Goal: Task Accomplishment & Management: Manage account settings

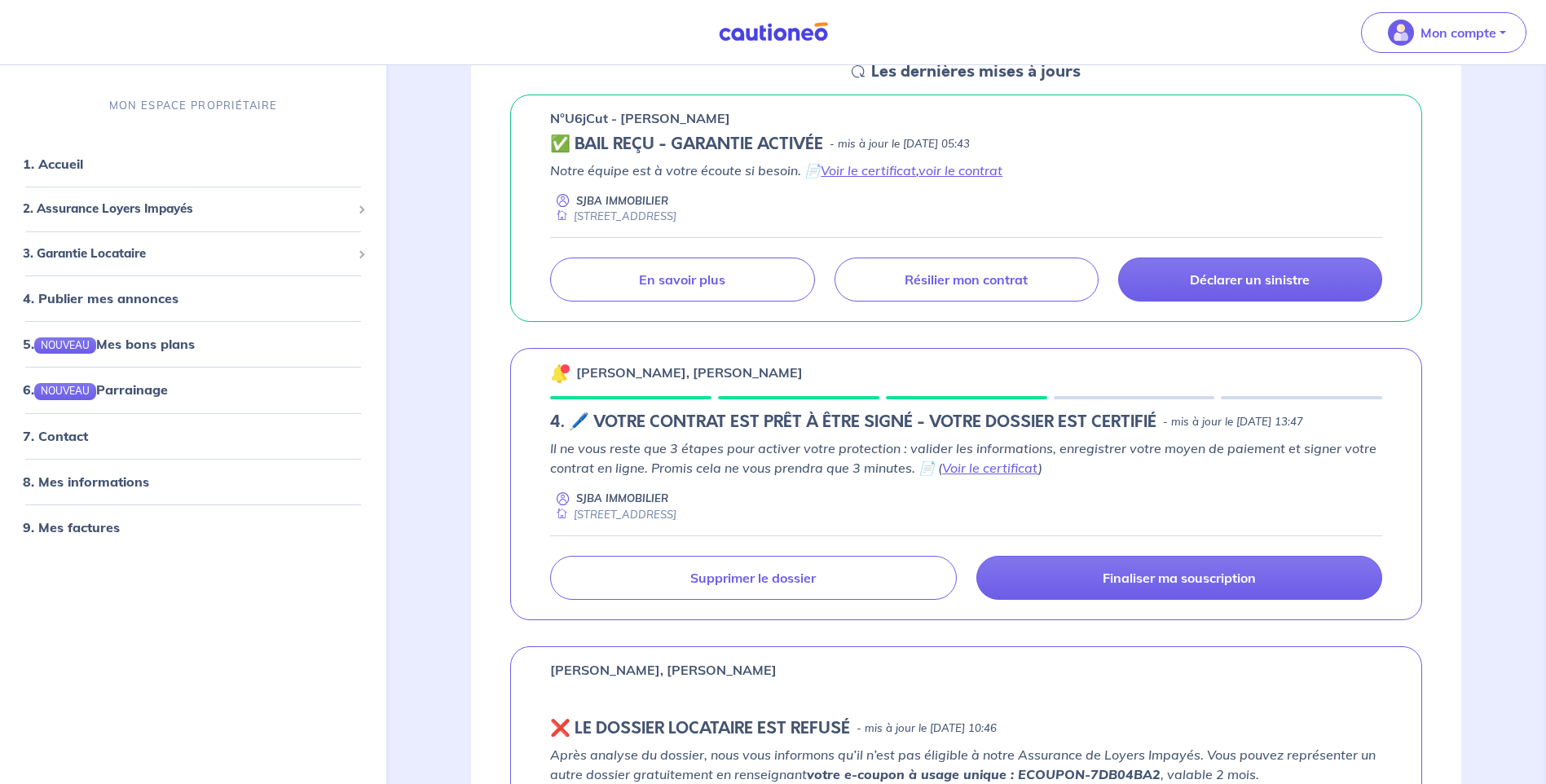
scroll to position [326, 0]
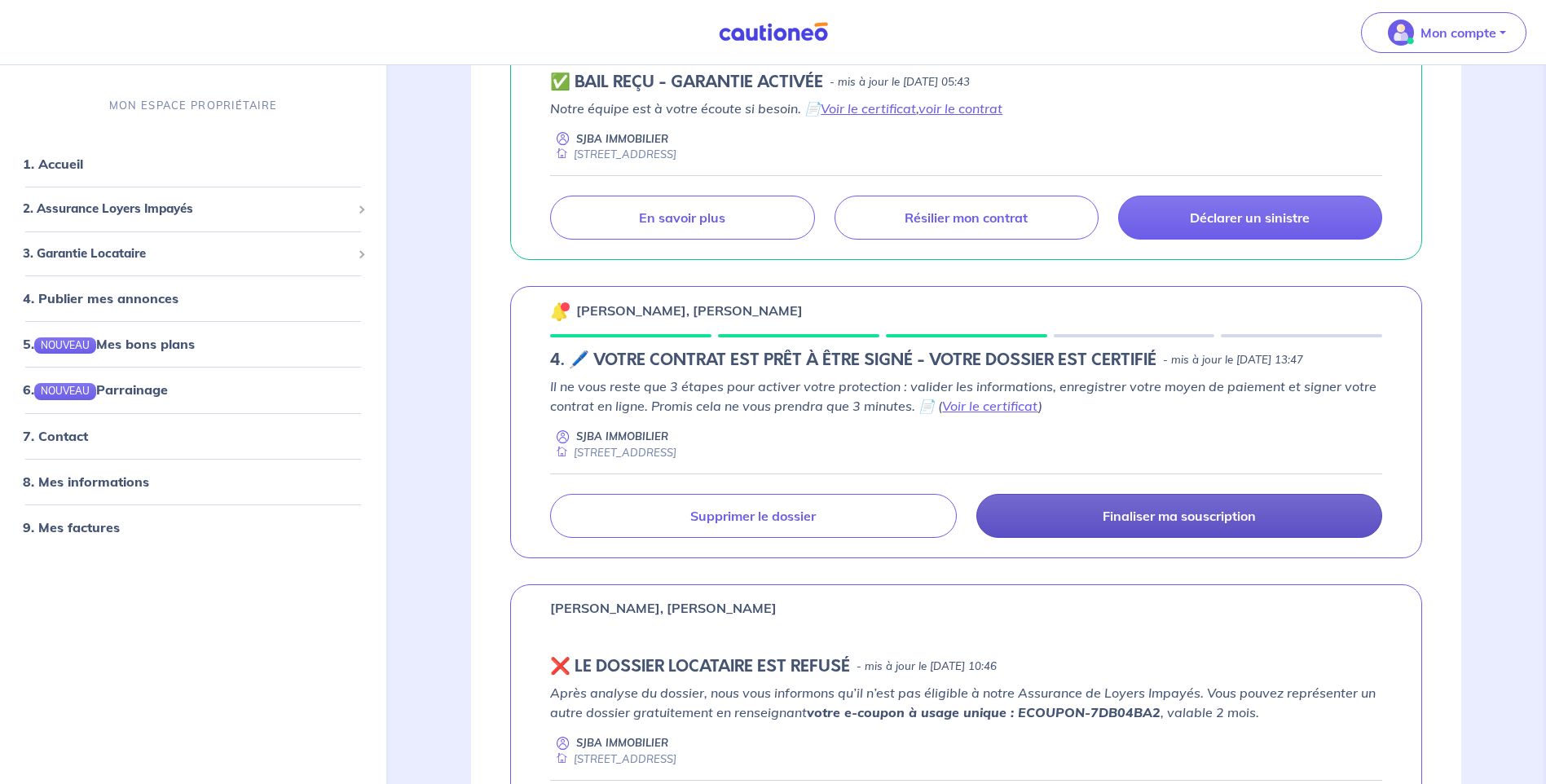
click at [1184, 519] on p "Finaliser ma souscription" at bounding box center [1179, 516] width 153 height 16
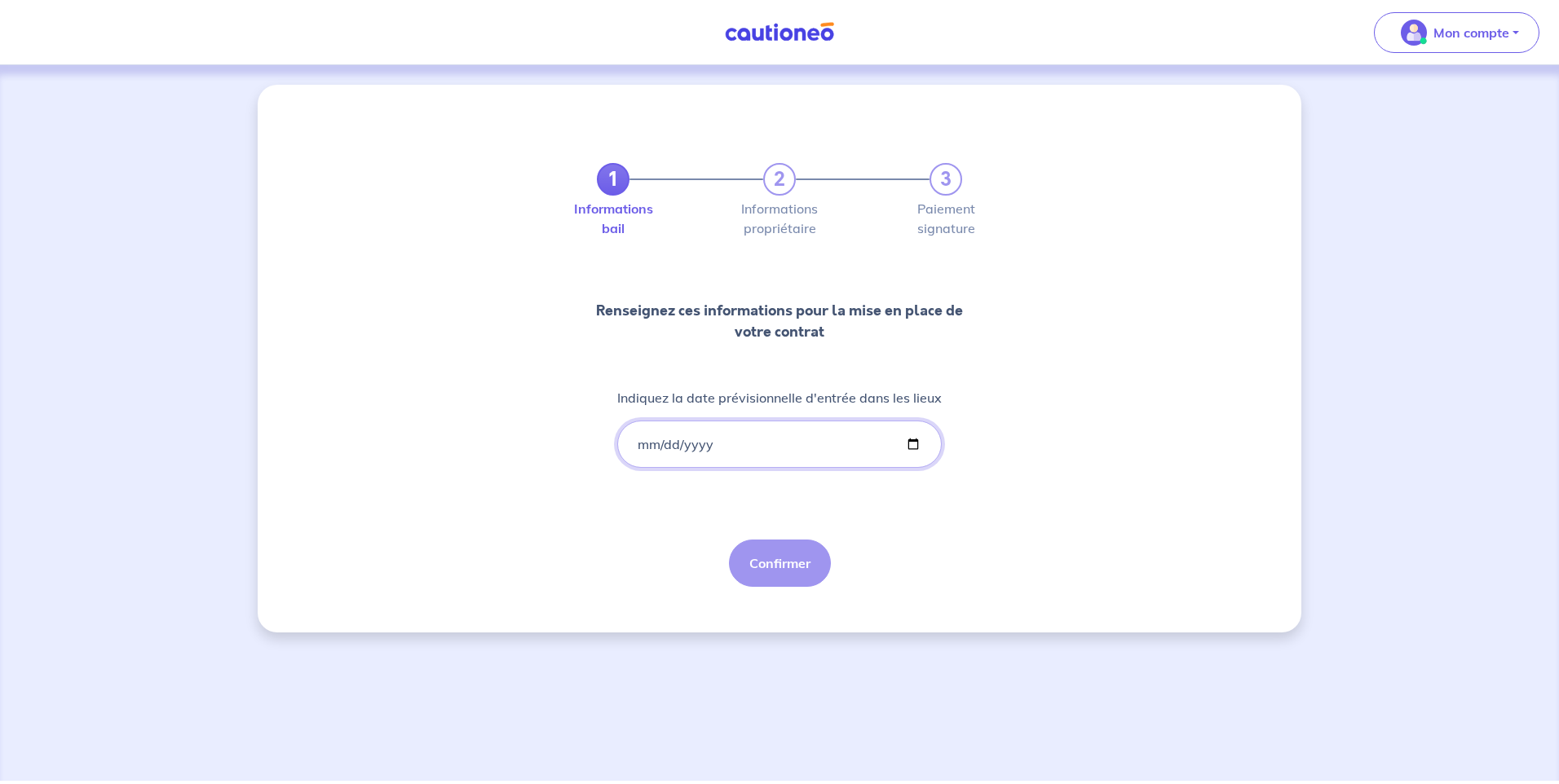
click at [698, 445] on input "Indiquez la date prévisionnelle d'entrée dans les lieux" at bounding box center [779, 444] width 325 height 48
click at [643, 444] on input "Indiquez la date prévisionnelle d'entrée dans les lieux" at bounding box center [779, 444] width 325 height 48
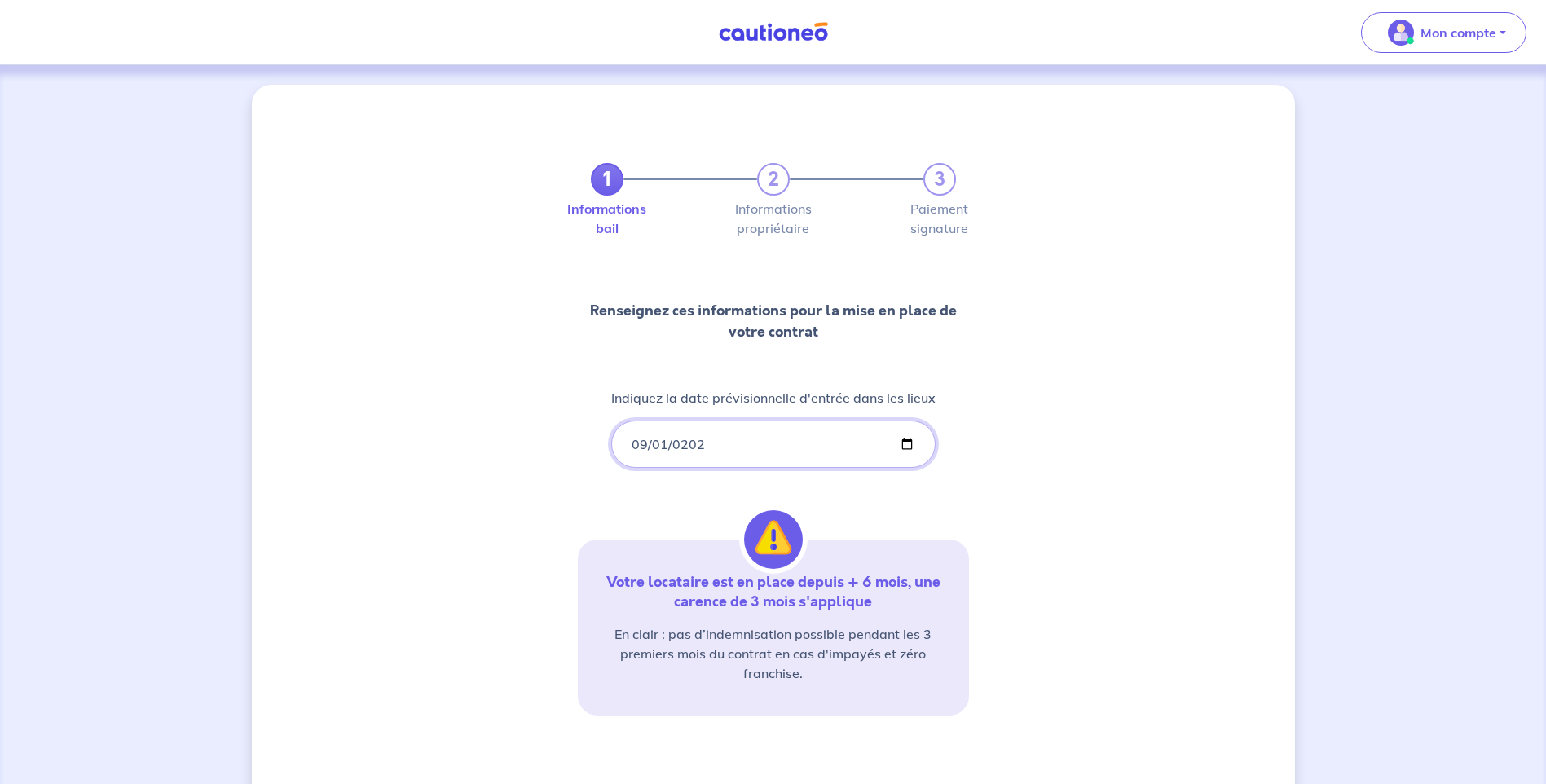
type input "[DATE]"
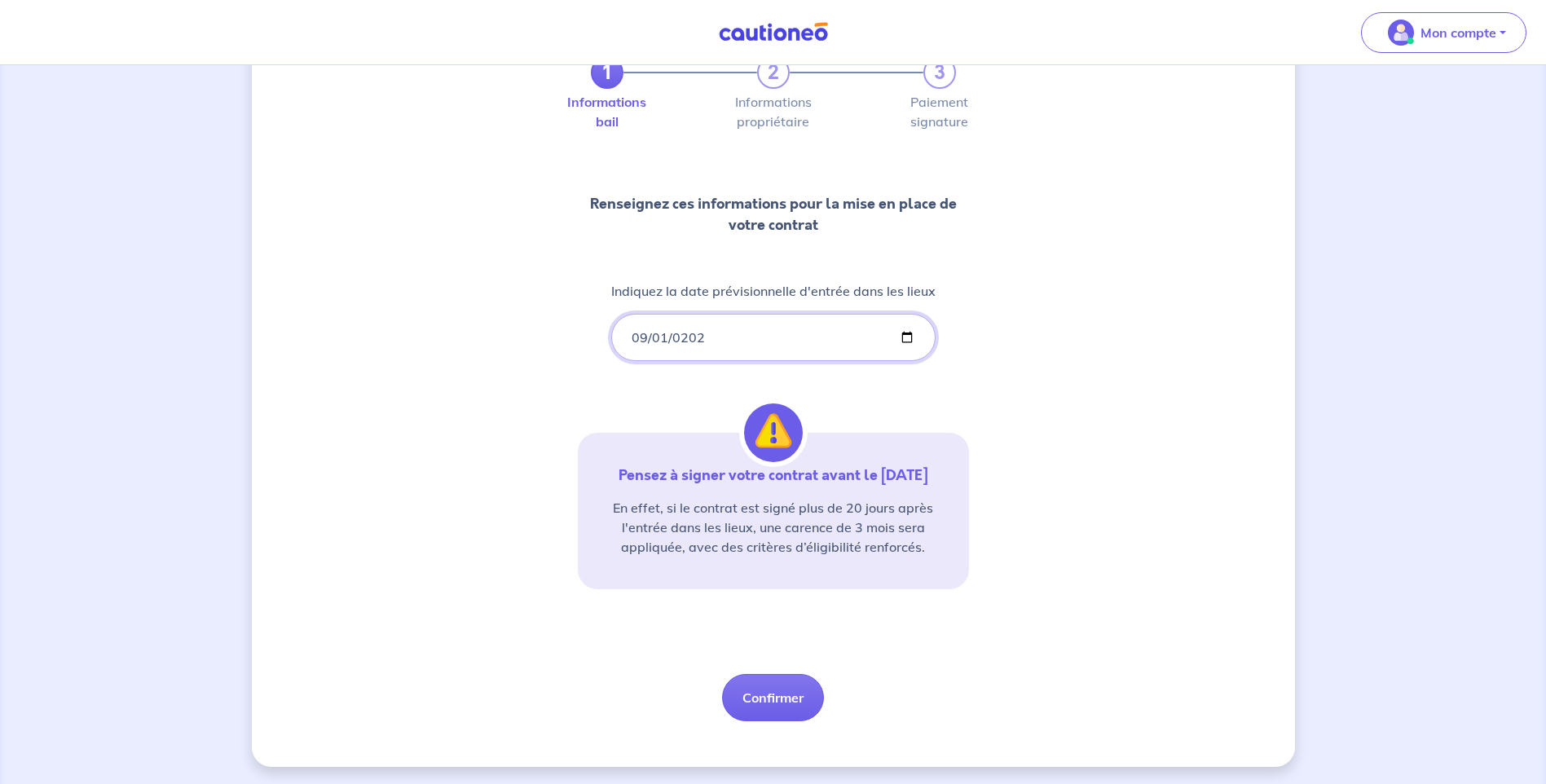
scroll to position [109, 0]
click at [765, 700] on button "Confirmer" at bounding box center [773, 695] width 101 height 48
select select "FR"
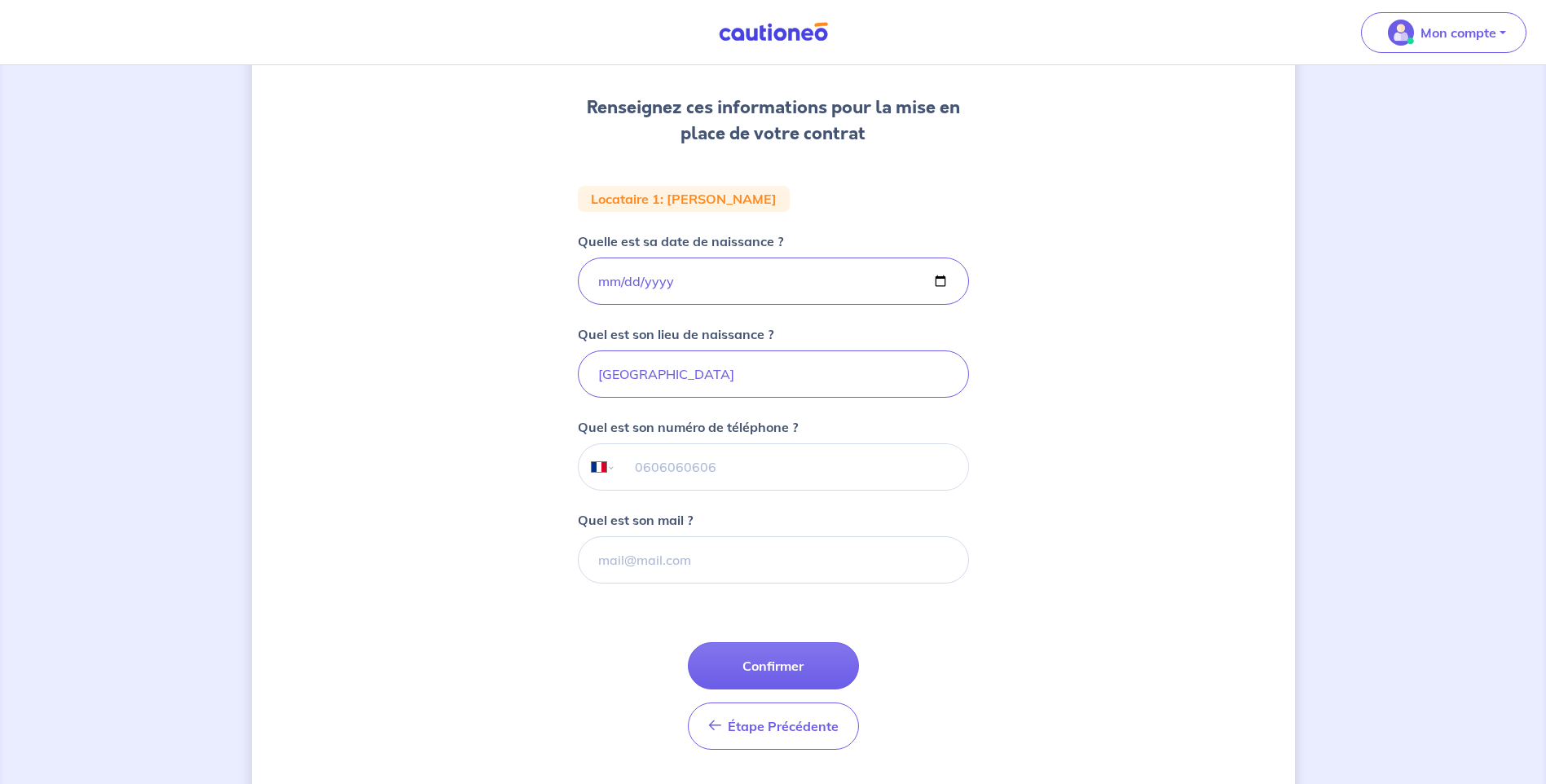
scroll to position [244, 0]
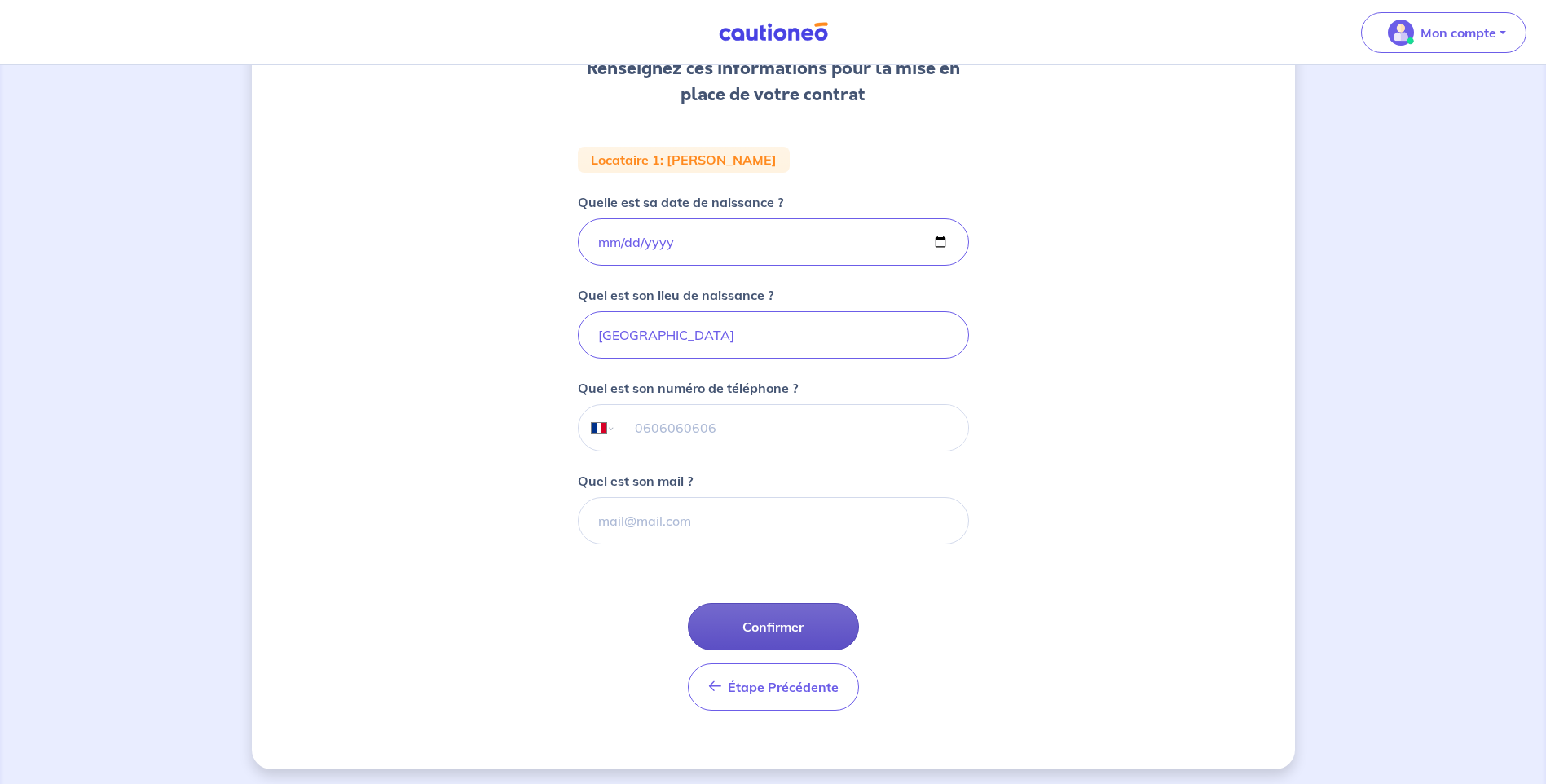
click at [773, 627] on button "Confirmer" at bounding box center [773, 627] width 171 height 48
select select "FR"
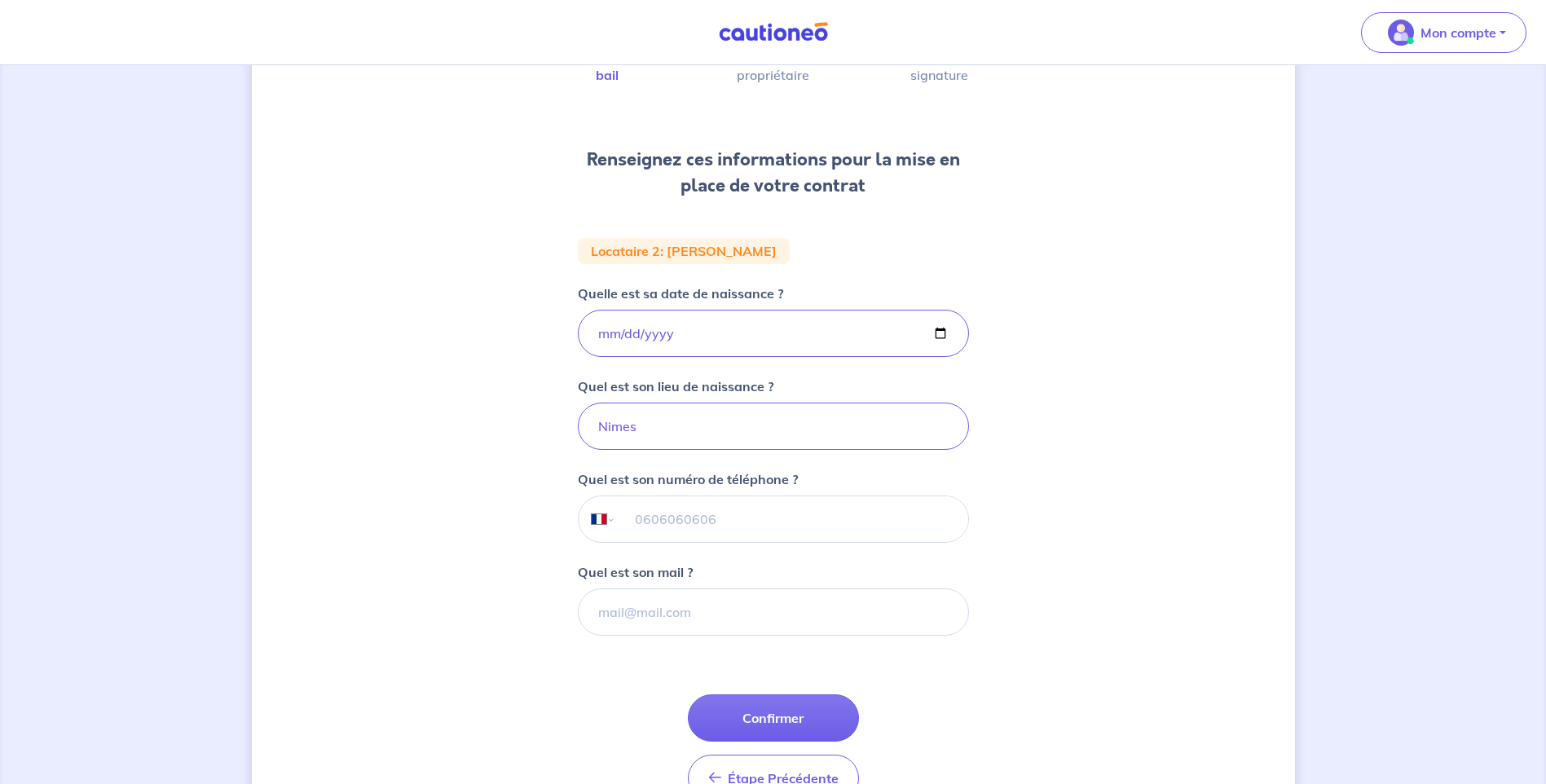
scroll to position [163, 0]
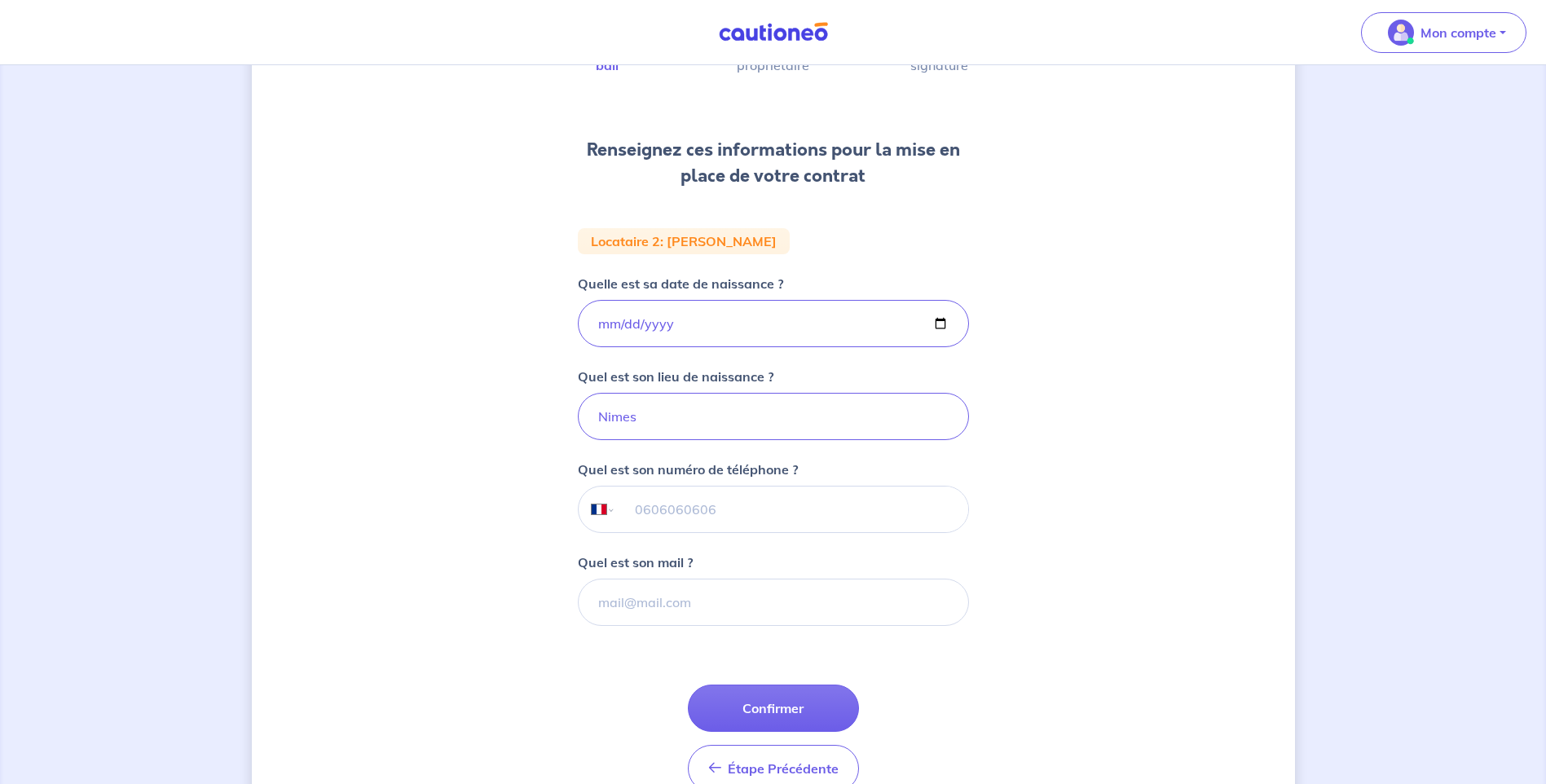
click at [711, 505] on input "tel" at bounding box center [791, 510] width 352 height 46
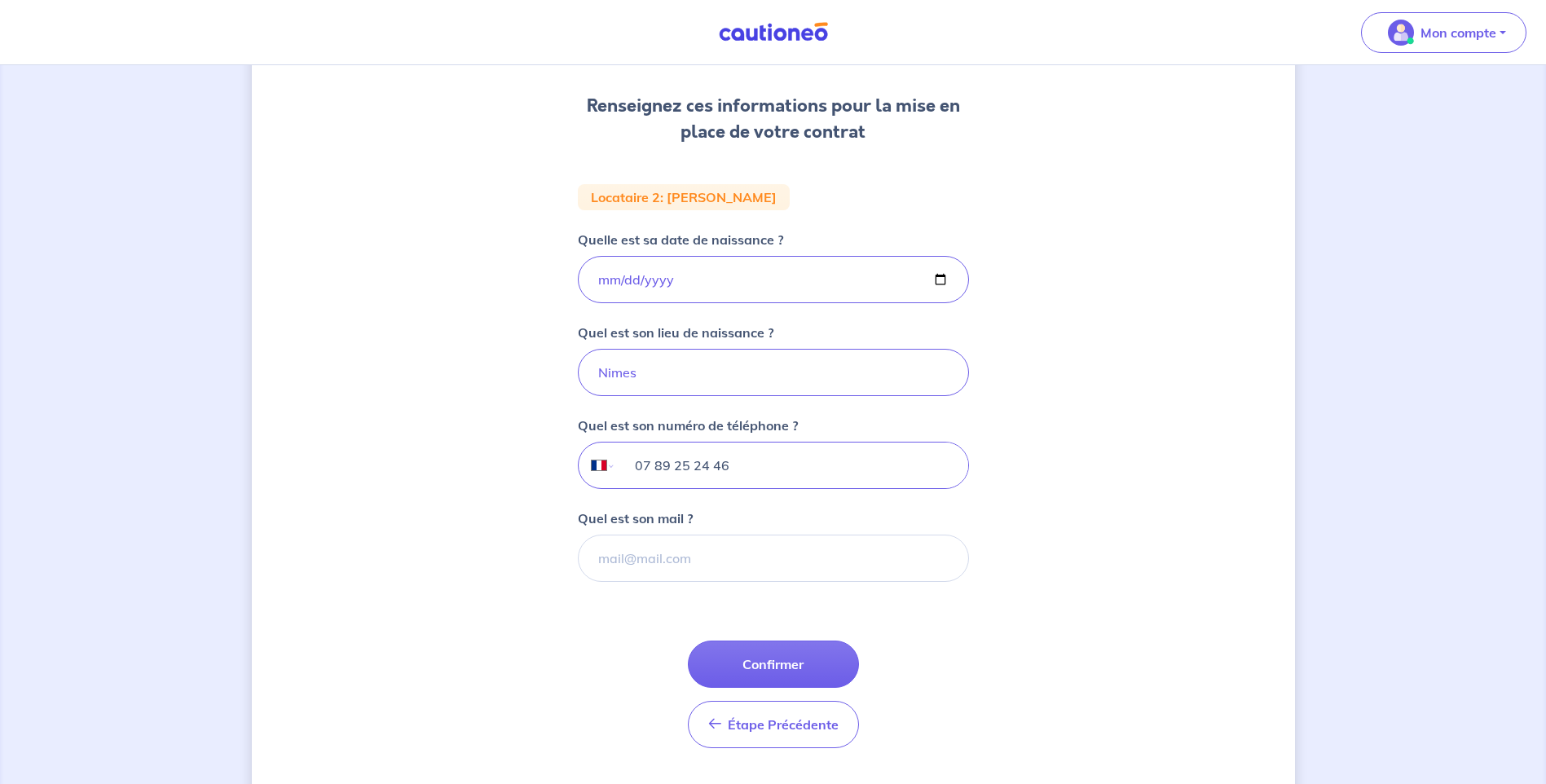
scroll to position [250, 0]
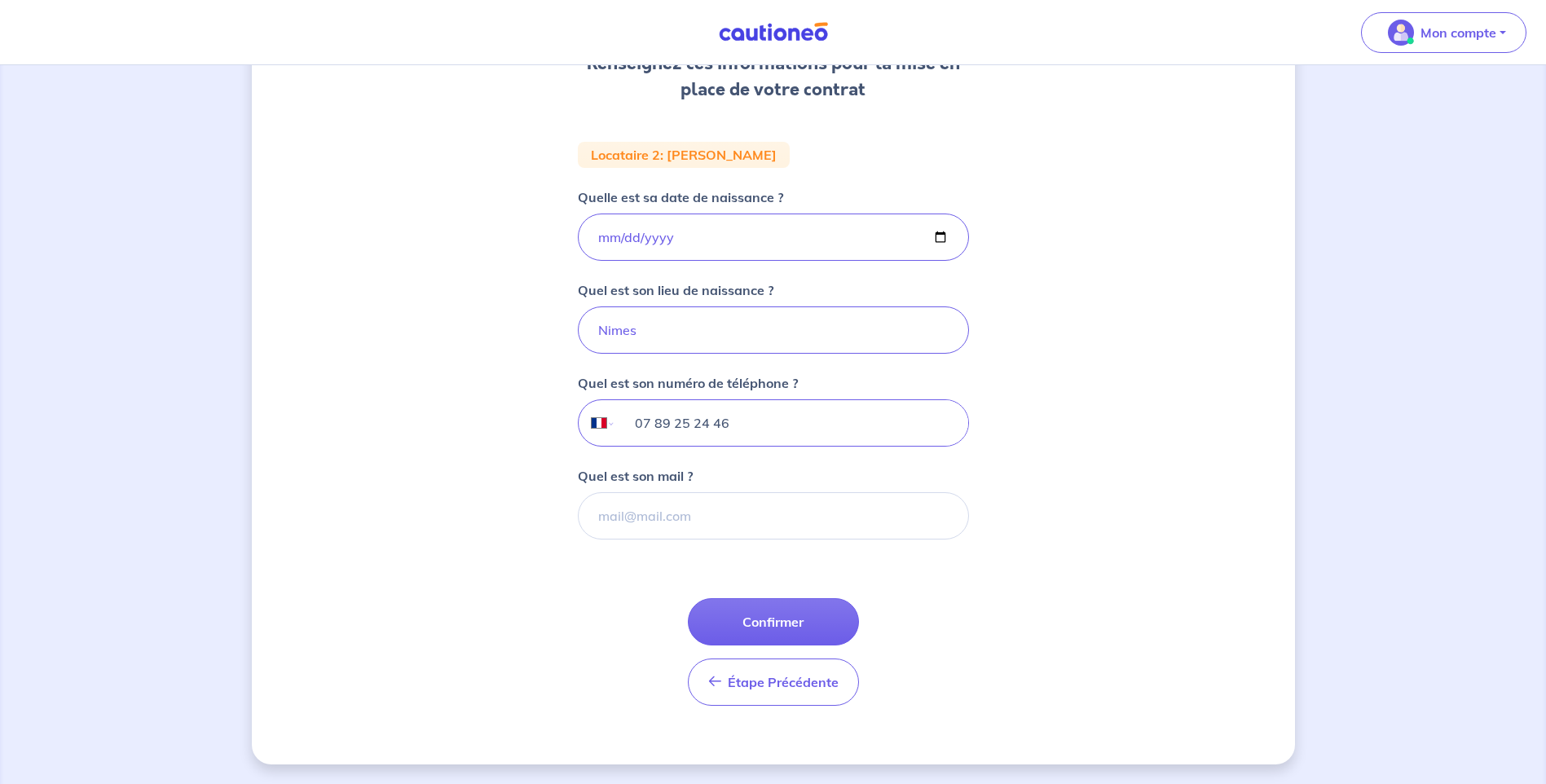
type input "07 89 25 24 46"
click at [631, 518] on input "Quel est son mail ?" at bounding box center [773, 516] width 391 height 48
type input "[EMAIL_ADDRESS][DOMAIN_NAME]"
click at [787, 622] on button "Confirmer" at bounding box center [773, 622] width 171 height 48
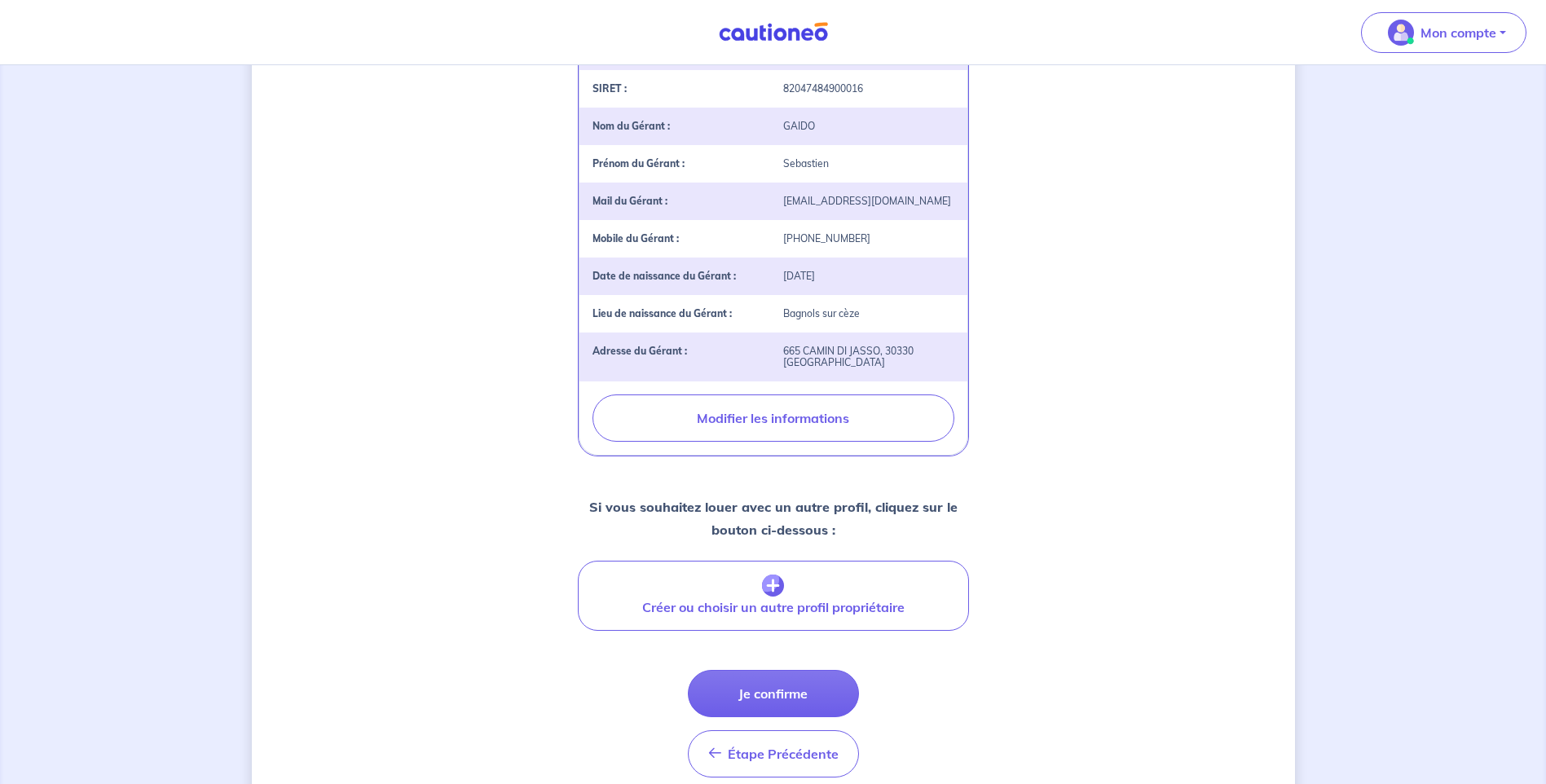
scroll to position [479, 0]
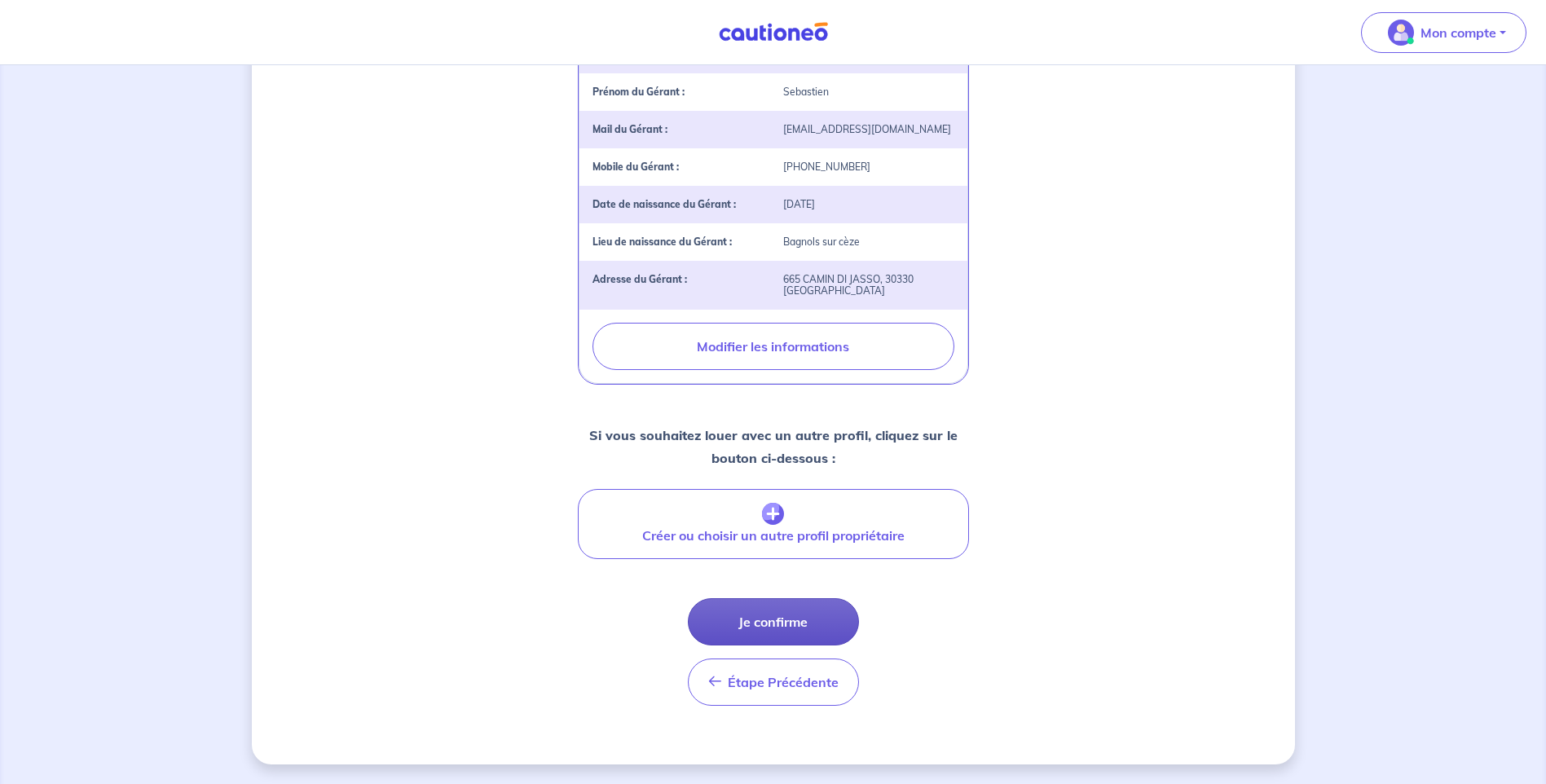
click at [761, 617] on button "Je confirme" at bounding box center [773, 622] width 171 height 48
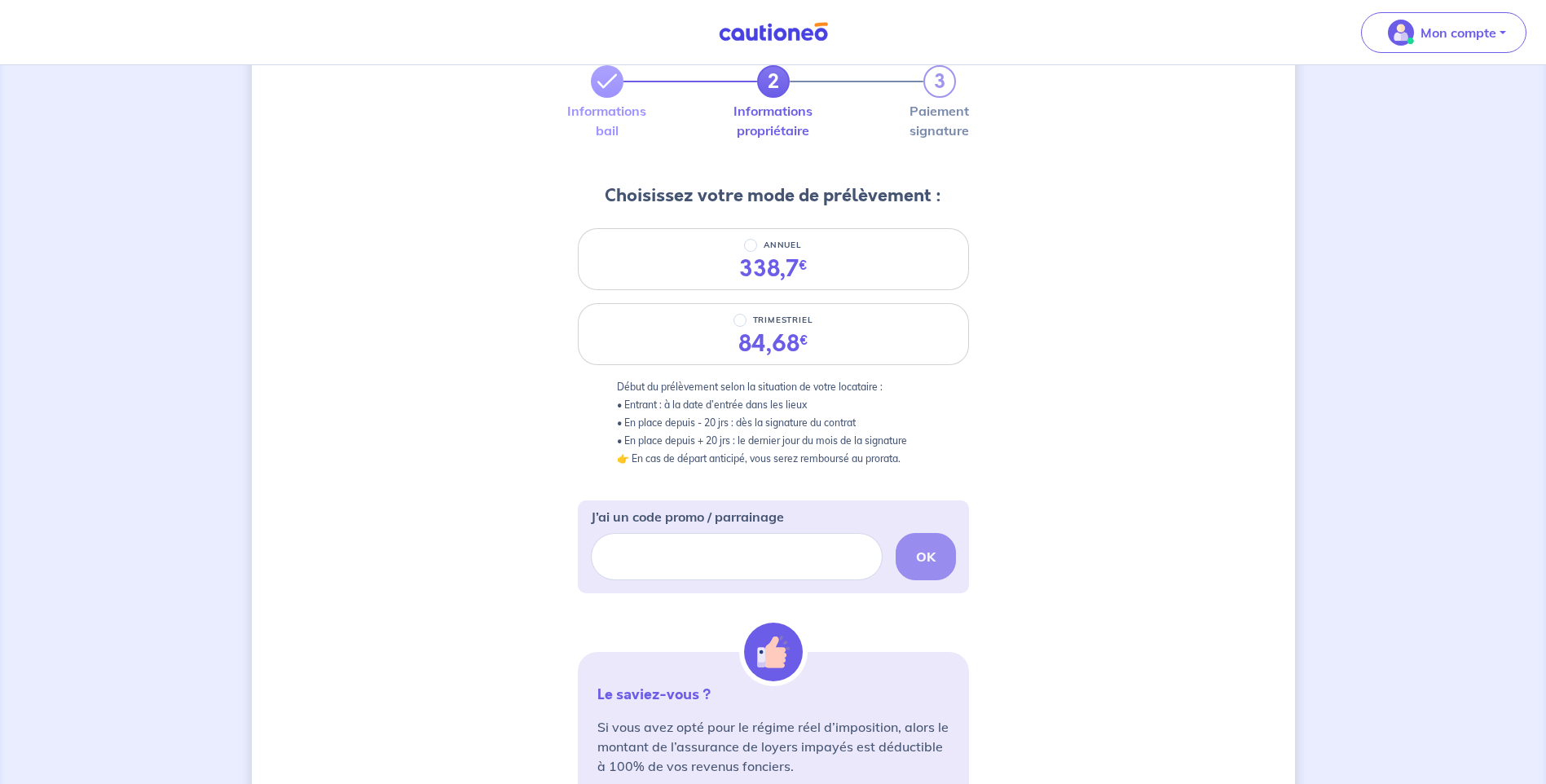
scroll to position [81, 0]
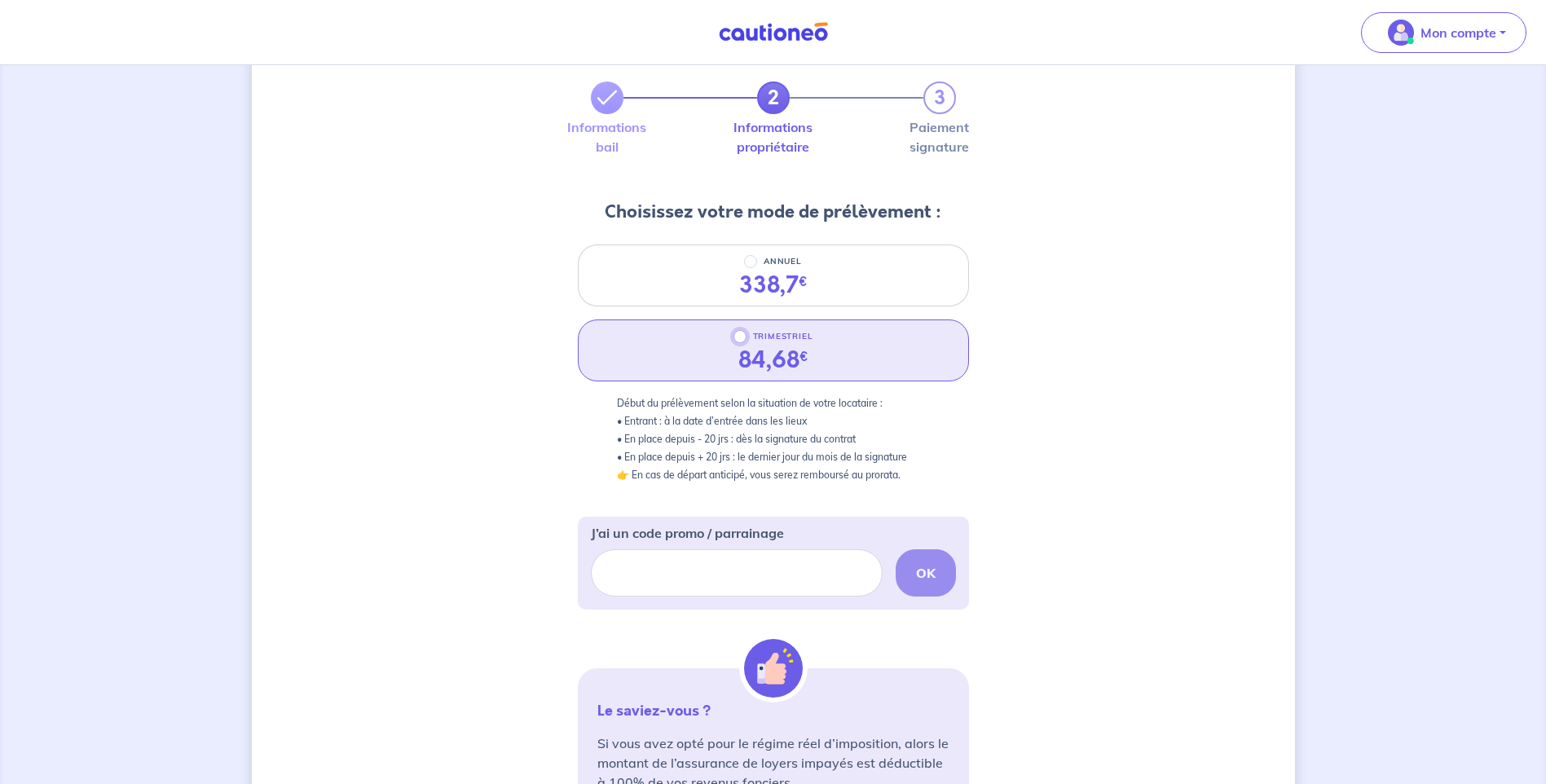
click at [743, 339] on input "TRIMESTRIEL" at bounding box center [740, 336] width 13 height 13
radio input "true"
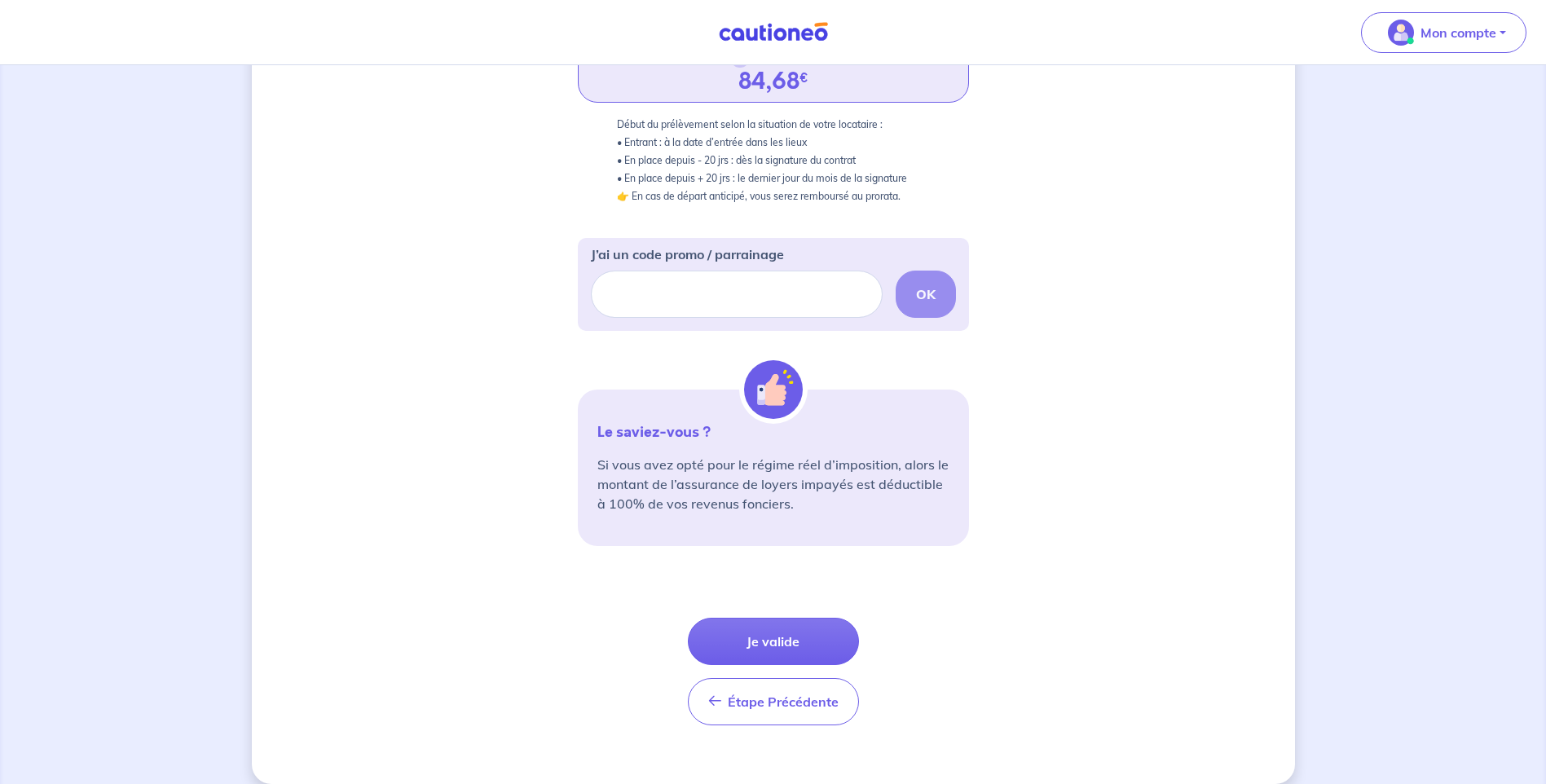
scroll to position [380, 0]
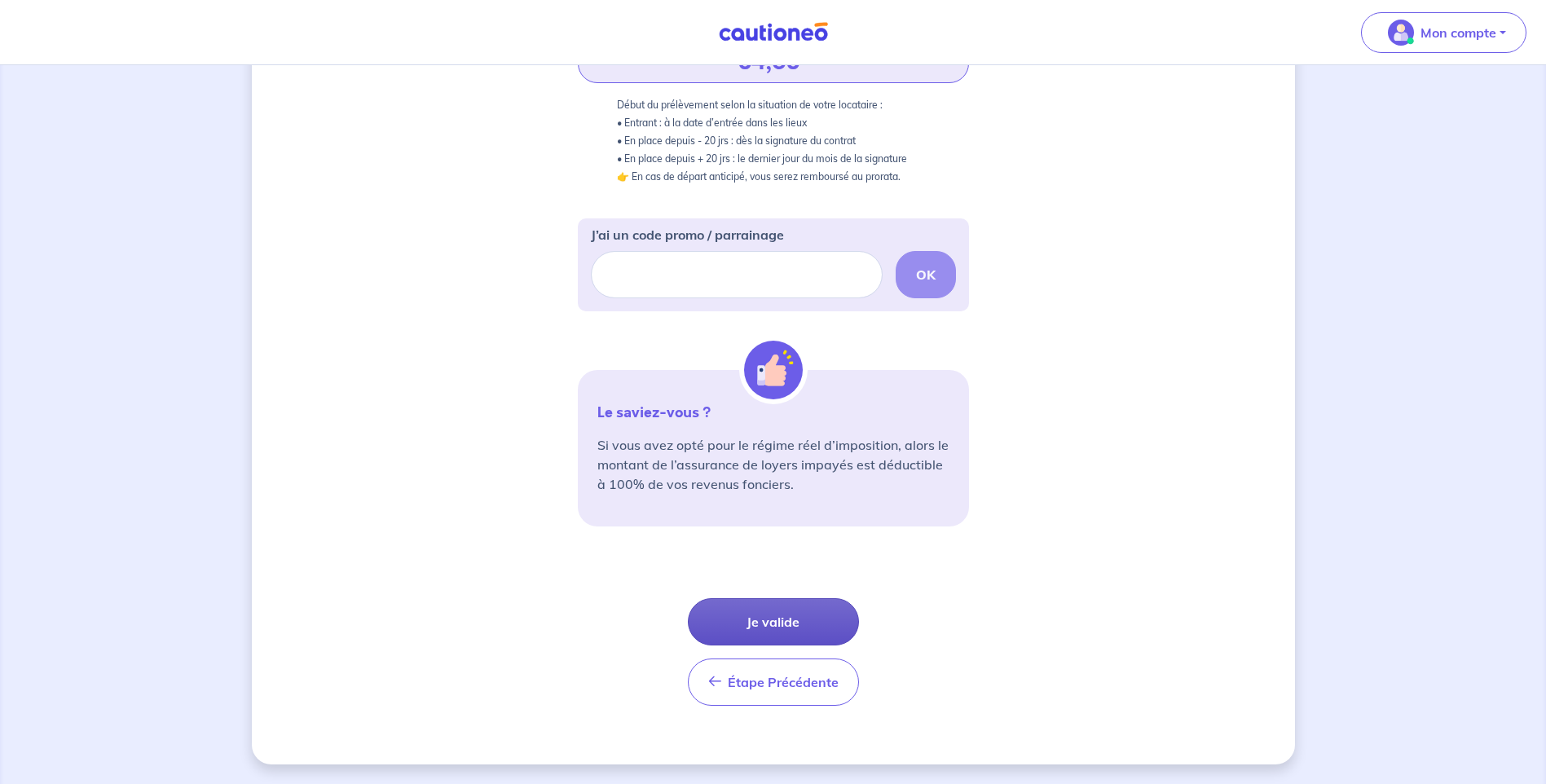
click at [773, 616] on button "Je valide" at bounding box center [773, 622] width 171 height 48
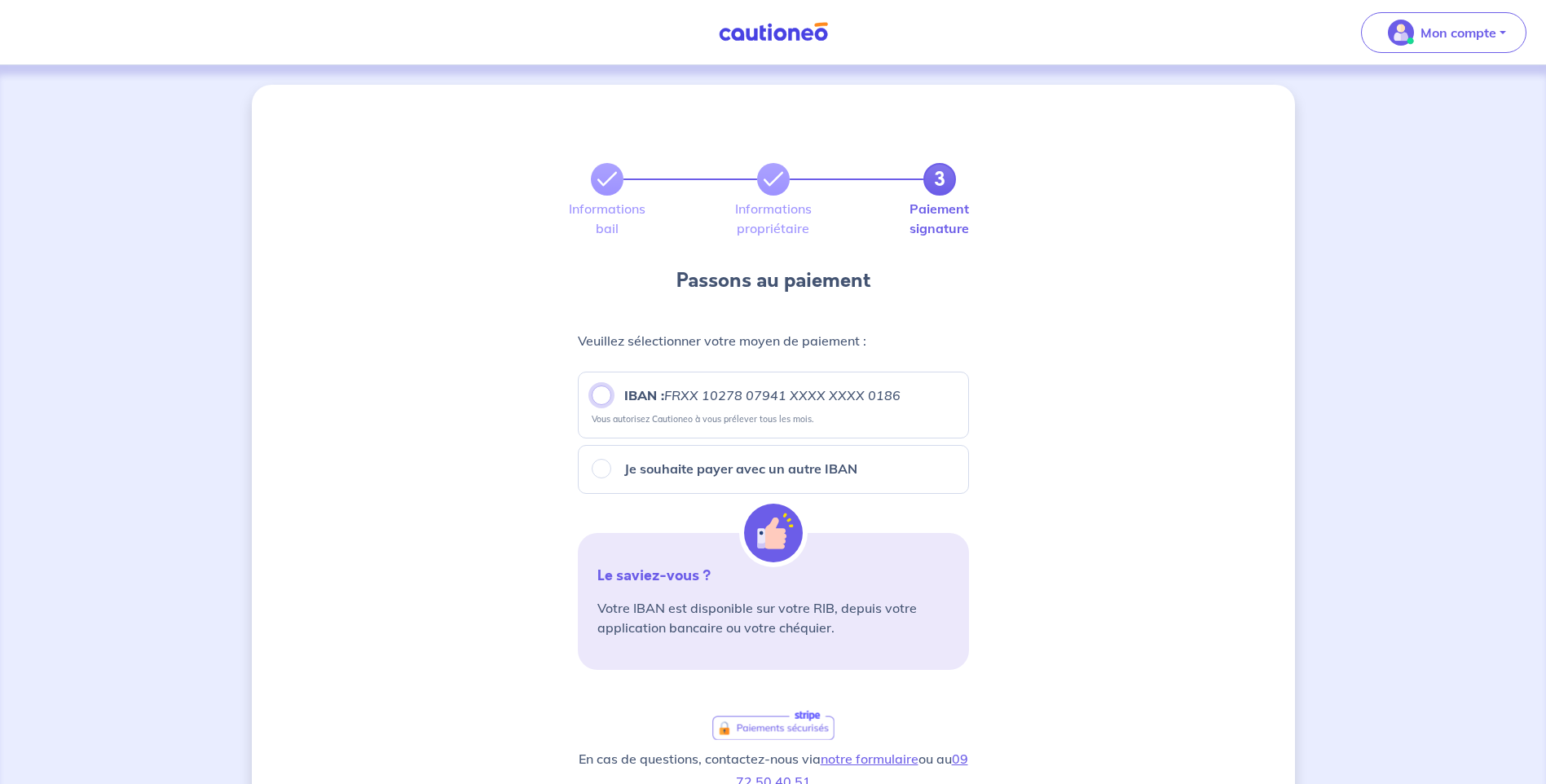
click at [597, 397] on input "IBAN : FRXX [FINANCIAL_ID] XXXX XXXX 0186" at bounding box center [601, 395] width 19 height 19
radio input "true"
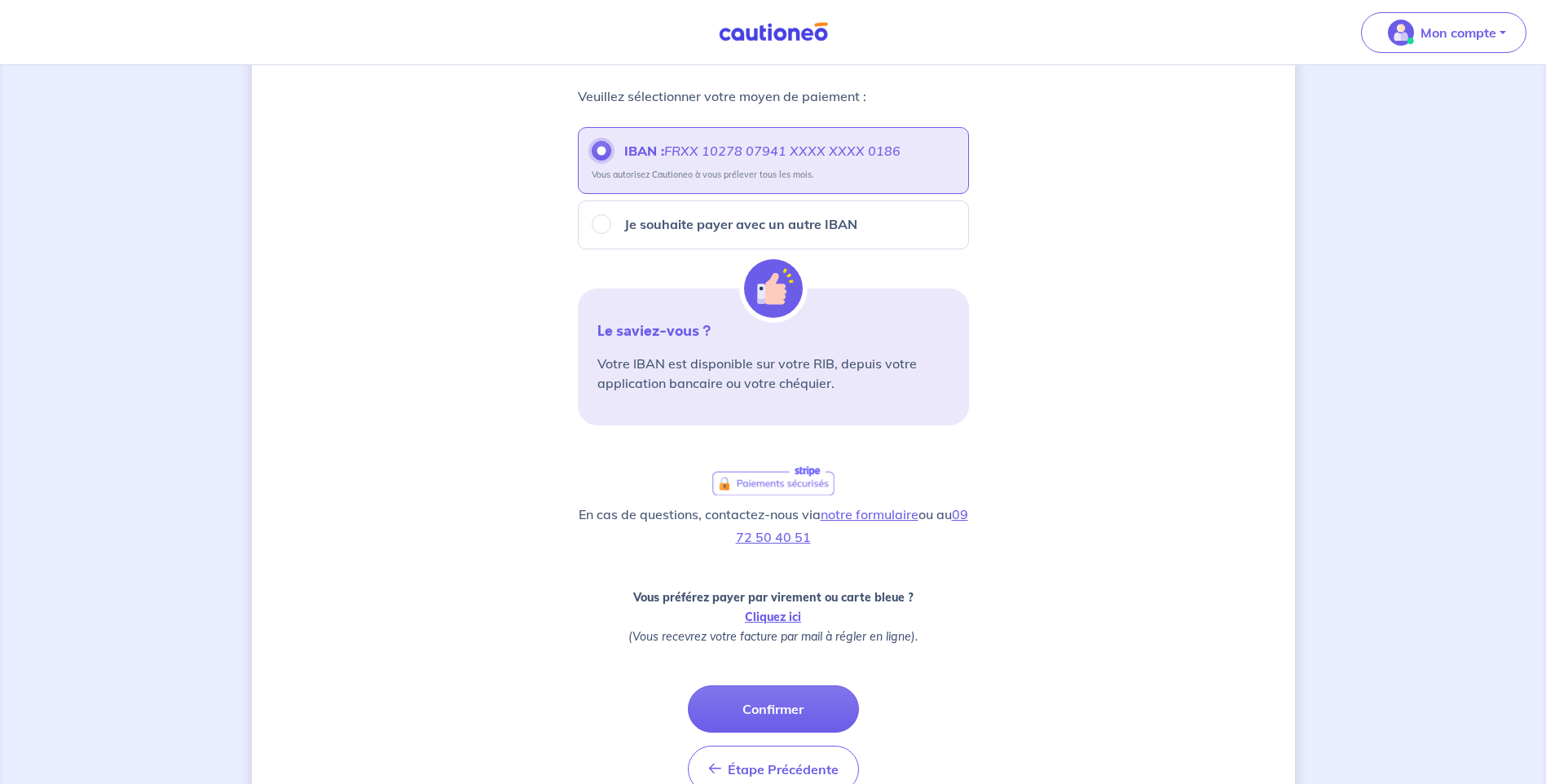
scroll to position [326, 0]
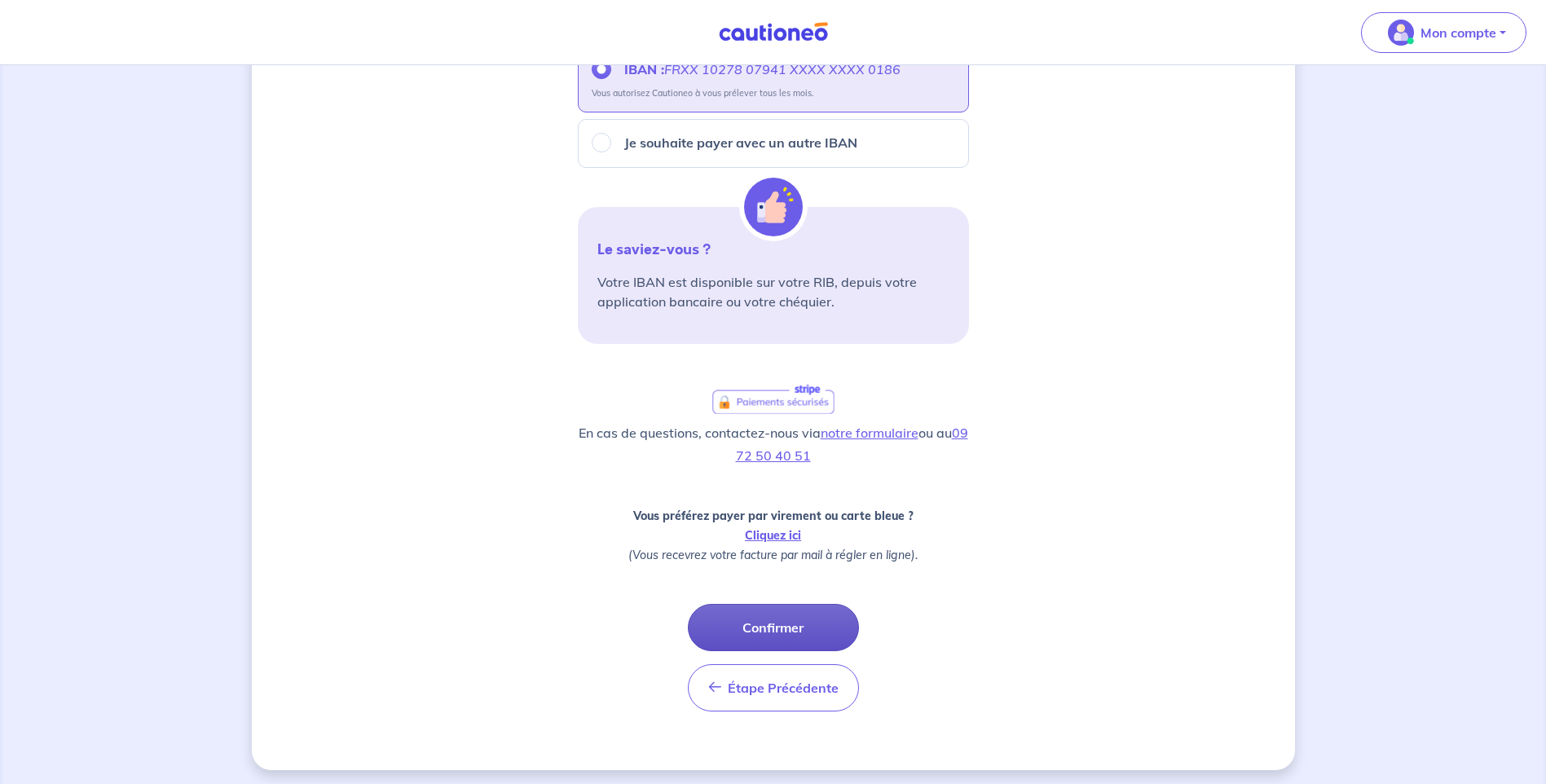
click at [774, 629] on button "Confirmer" at bounding box center [773, 628] width 171 height 48
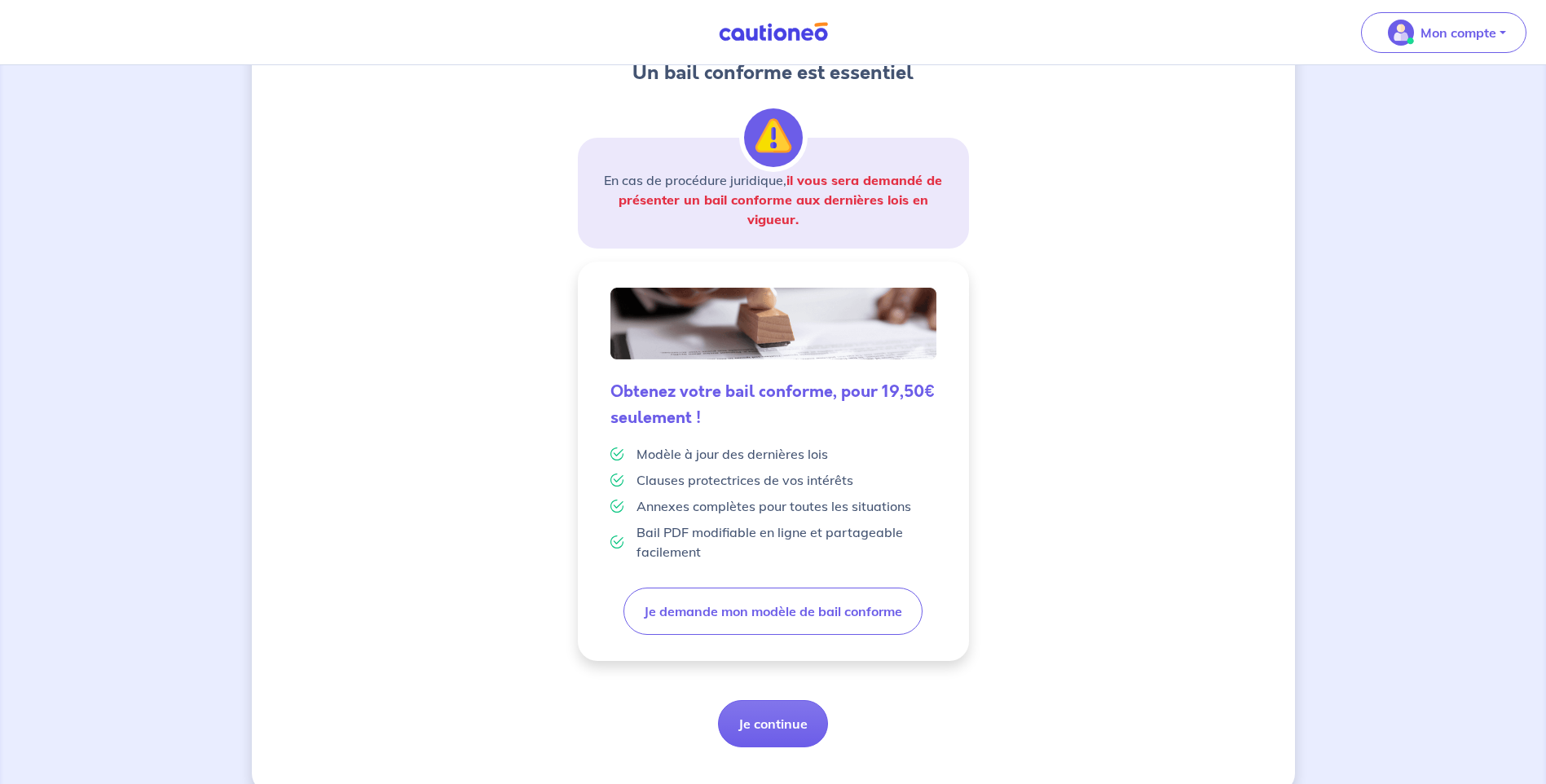
scroll to position [243, 0]
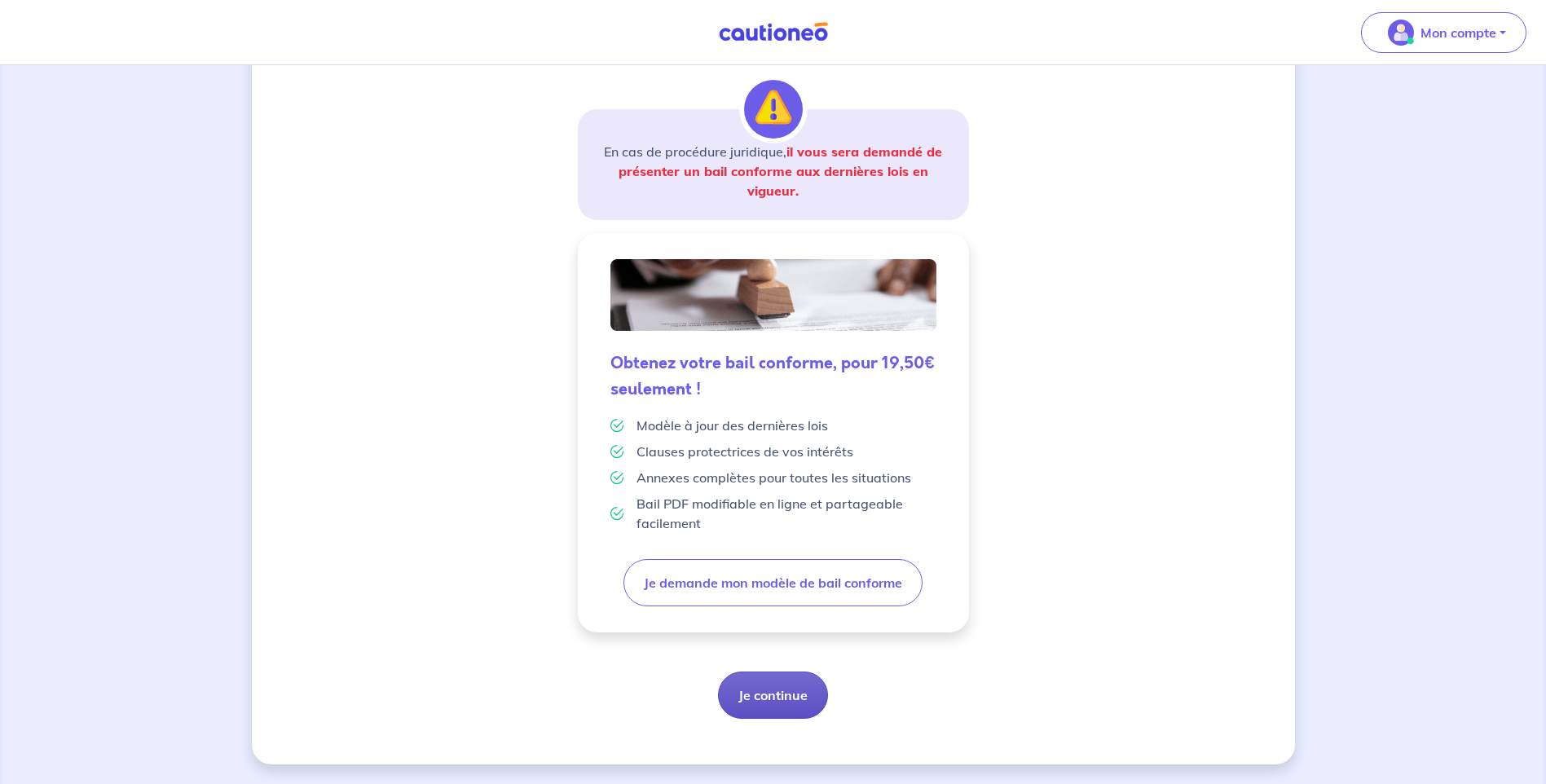
click at [758, 696] on button "Je continue" at bounding box center [773, 695] width 110 height 48
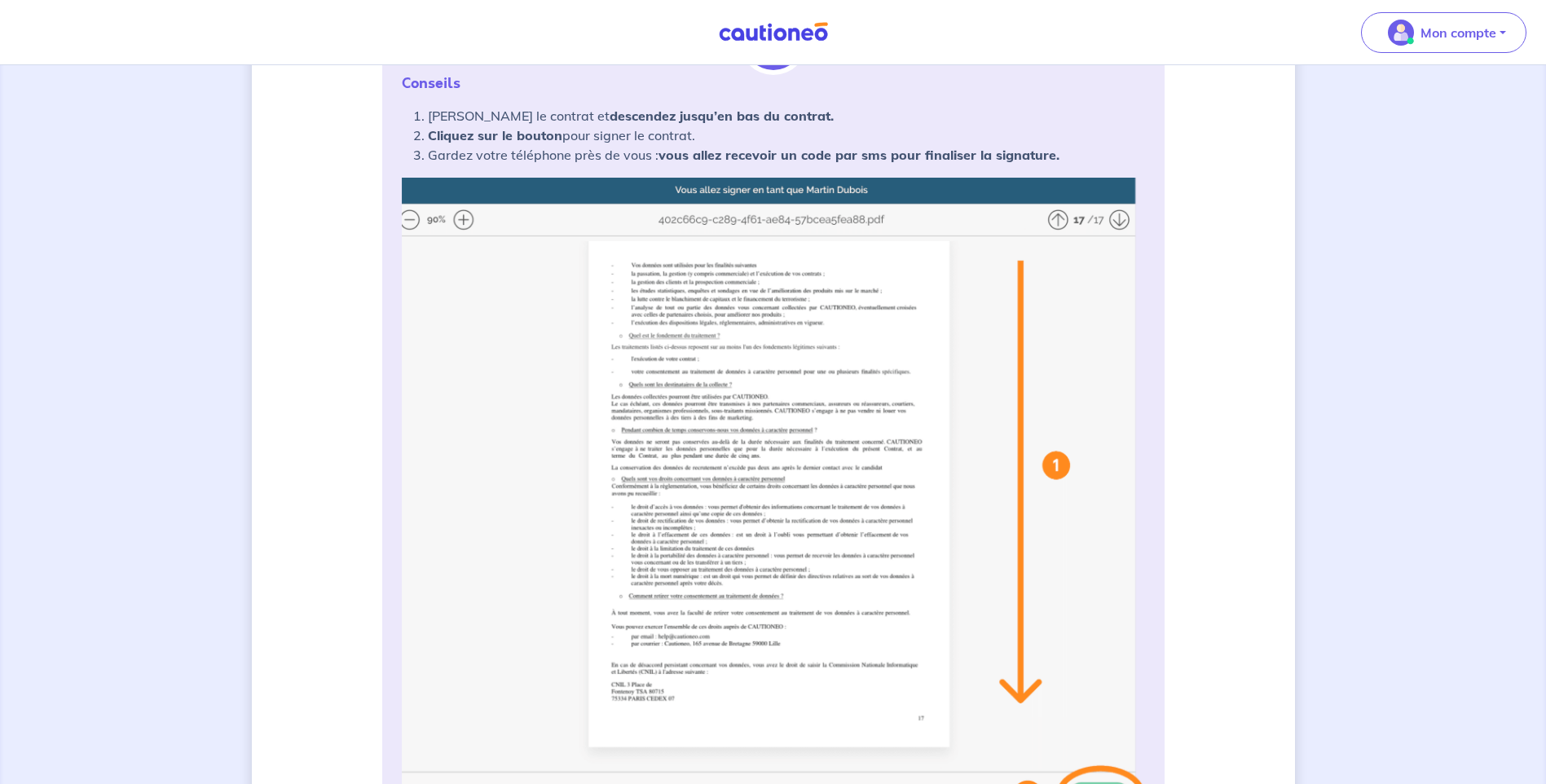
scroll to position [326, 0]
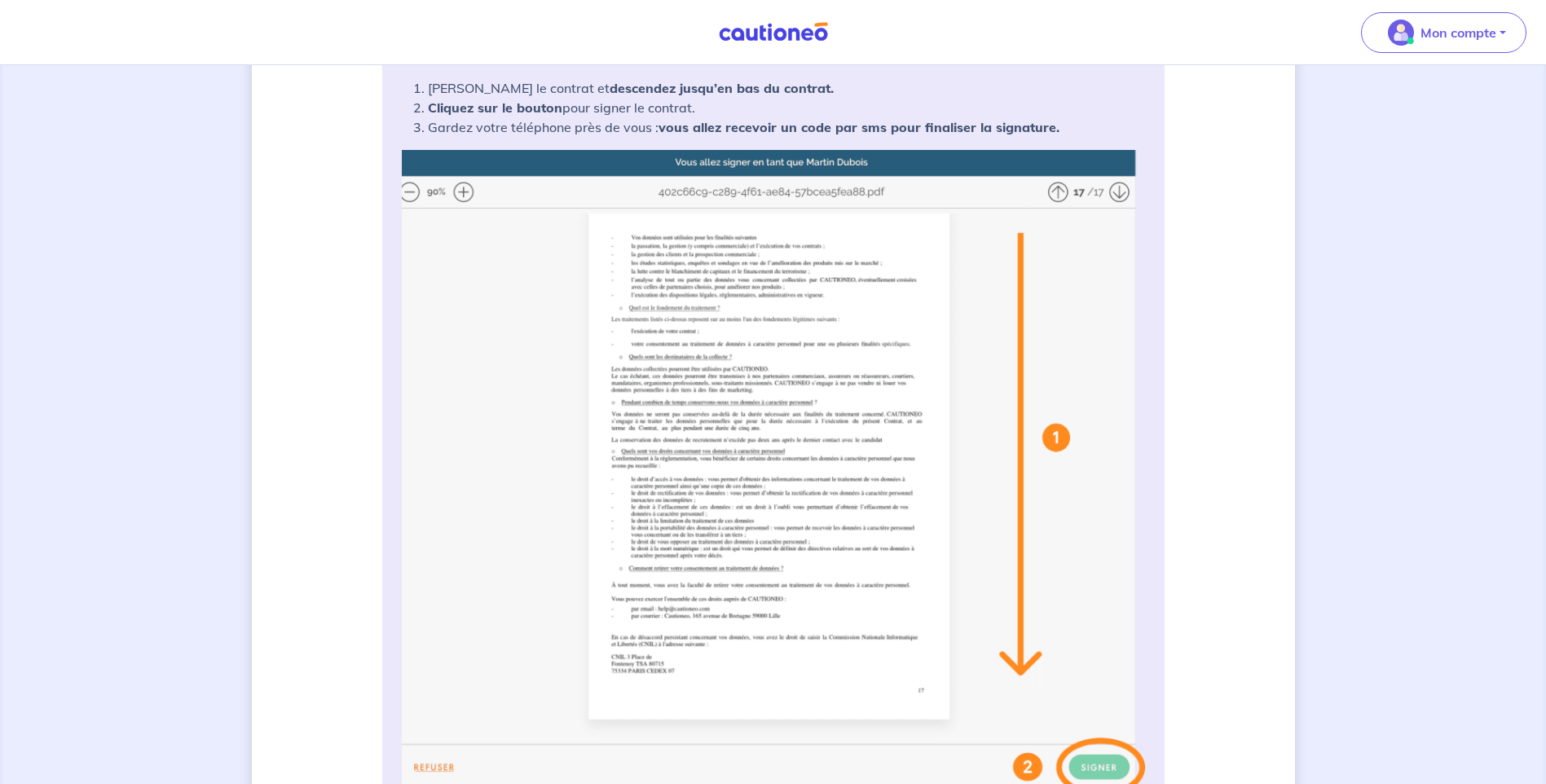
click at [464, 192] on img at bounding box center [773, 474] width 743 height 647
click at [408, 188] on img at bounding box center [773, 474] width 743 height 647
click at [1050, 192] on img at bounding box center [773, 474] width 743 height 647
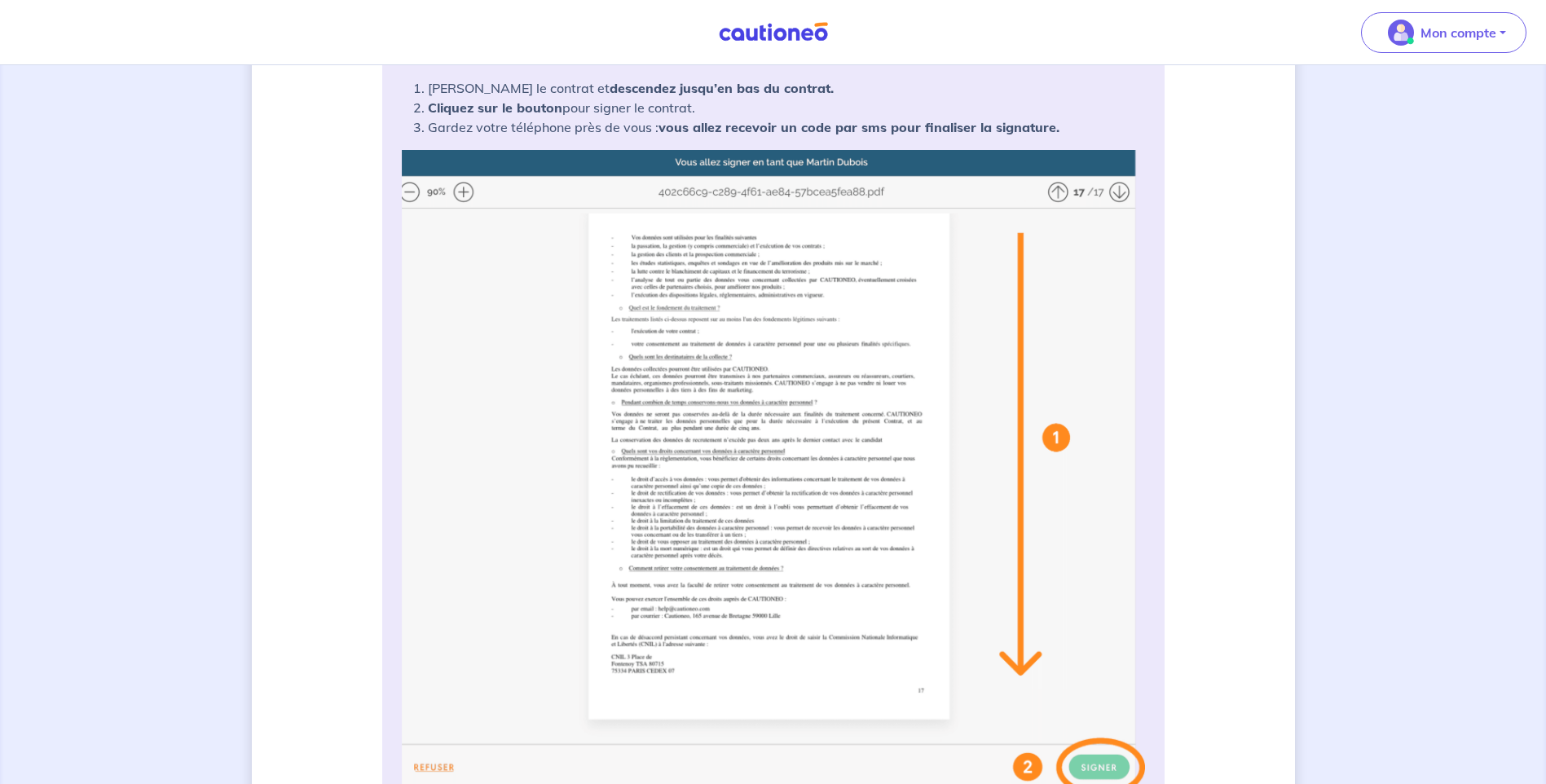
click at [1124, 195] on img at bounding box center [773, 474] width 743 height 647
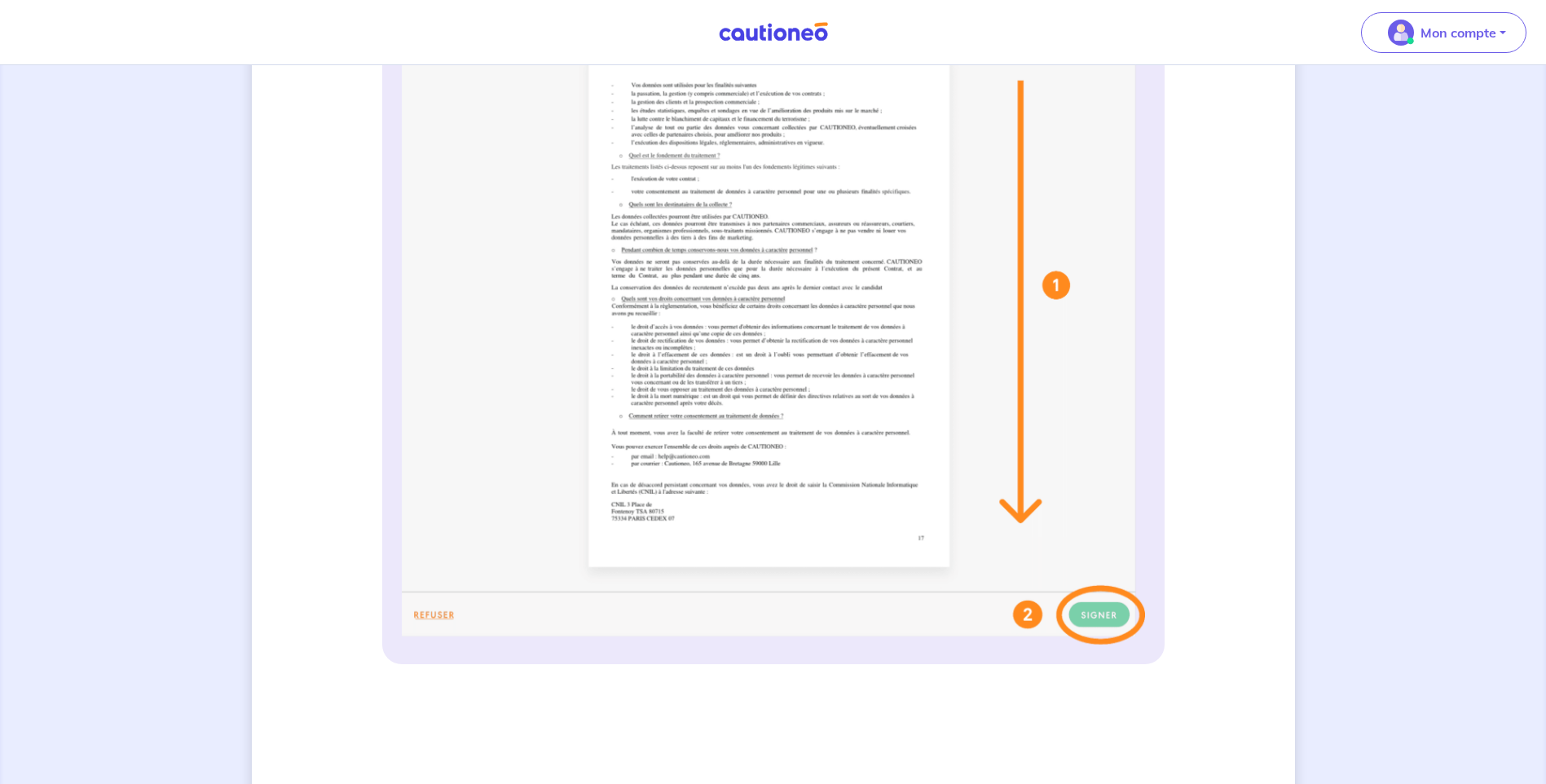
scroll to position [244, 0]
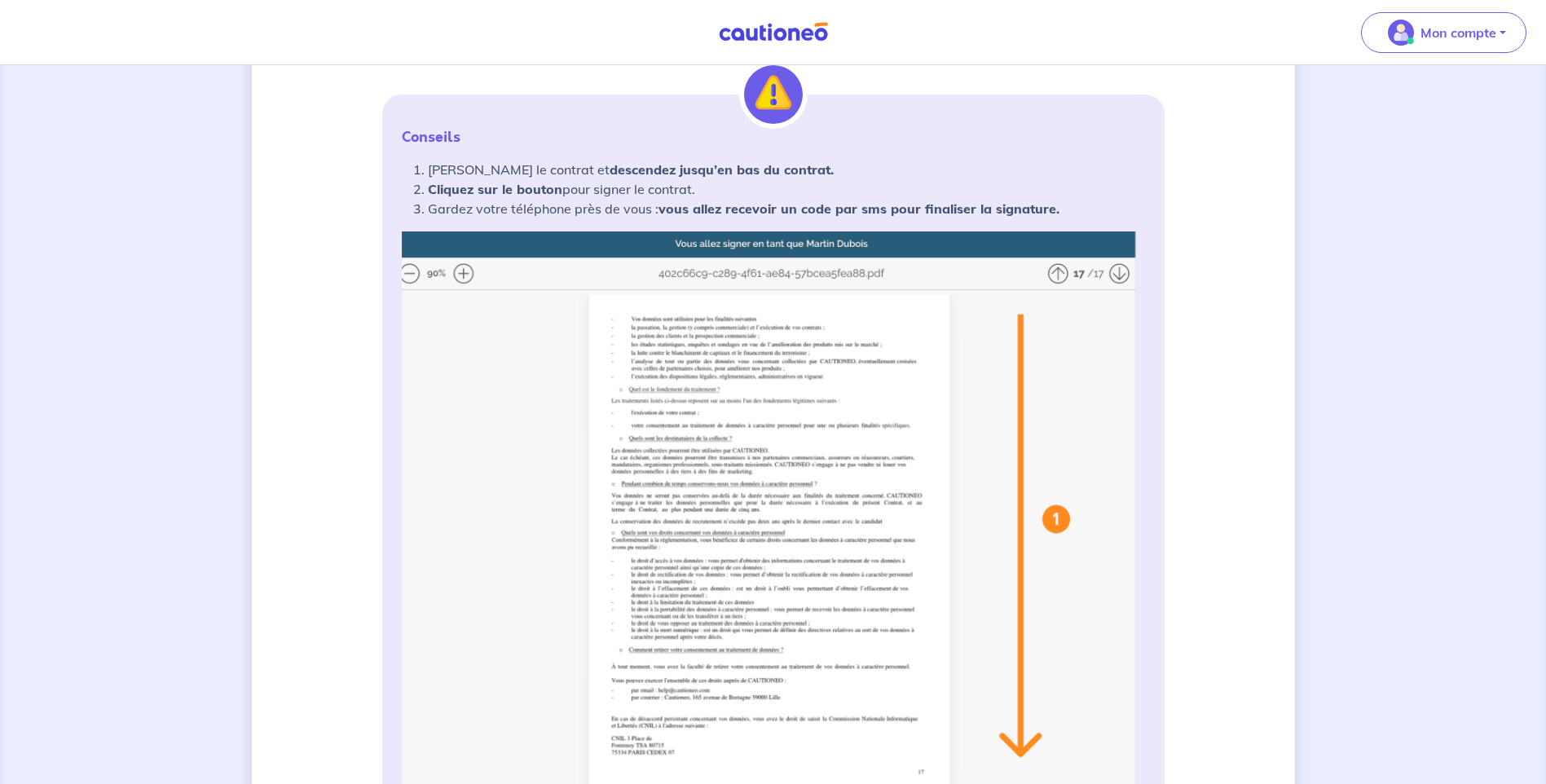
click at [456, 272] on img at bounding box center [773, 555] width 743 height 647
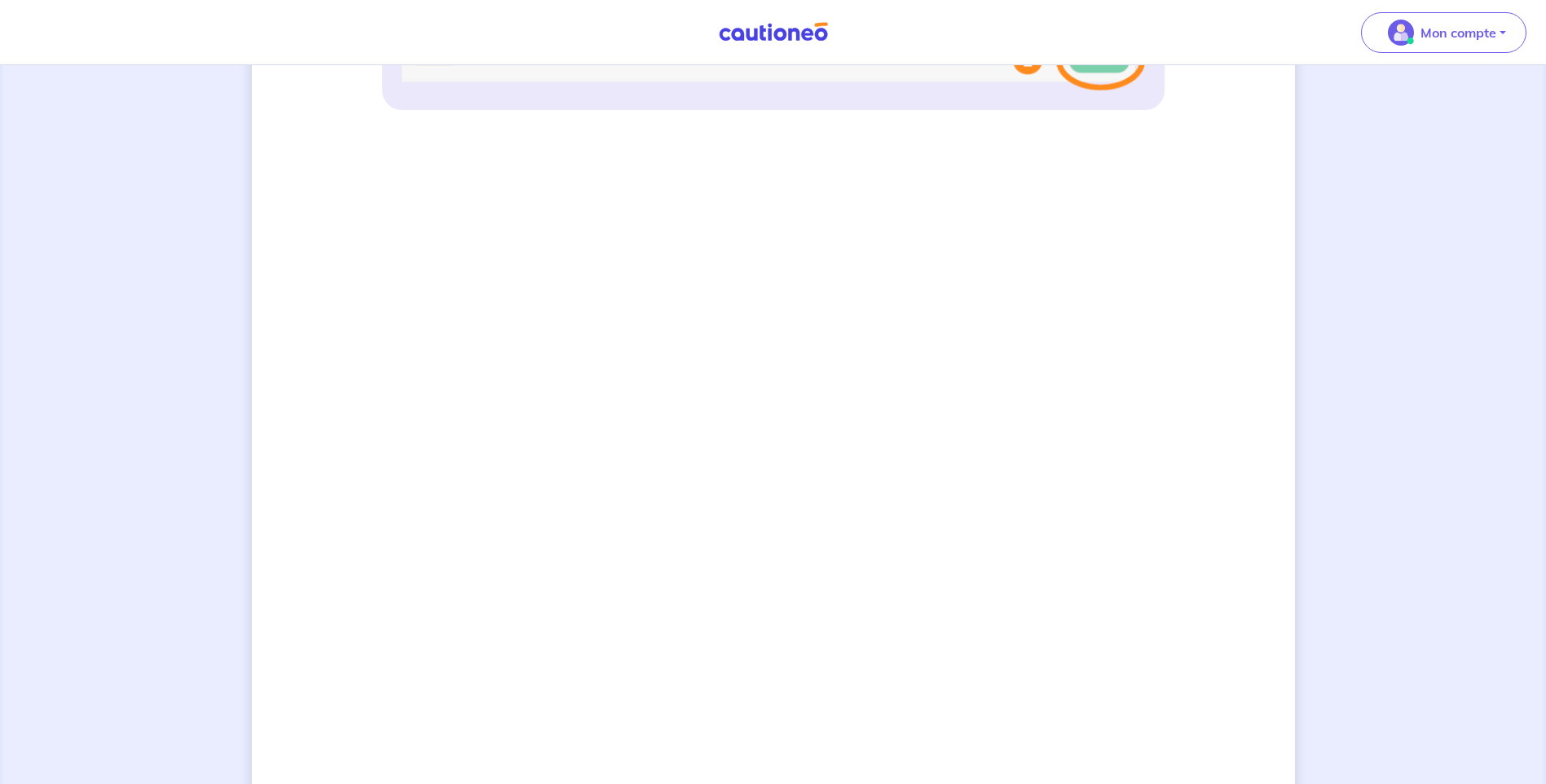
scroll to position [1012, 0]
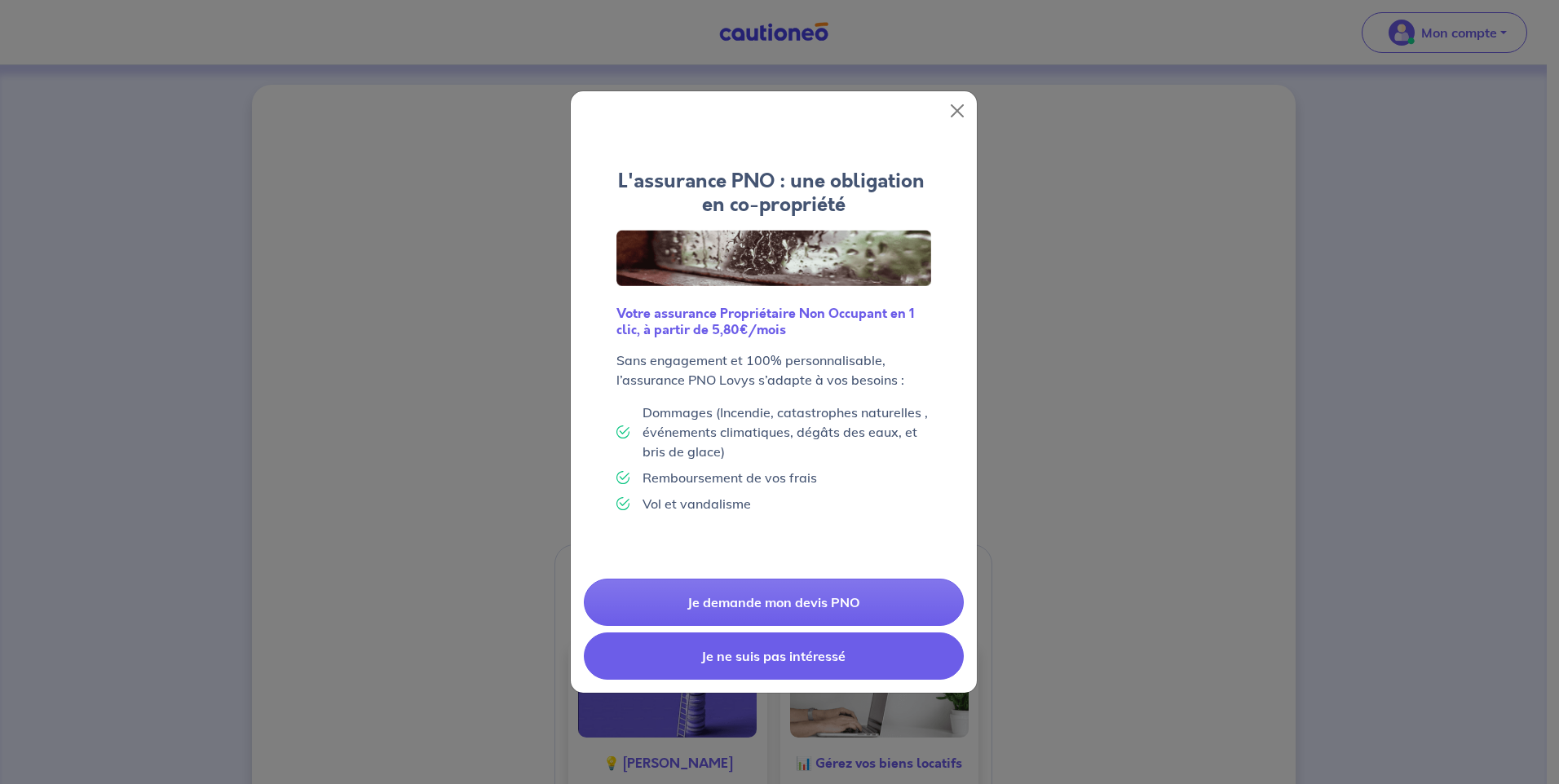
click at [776, 657] on button "Je ne suis pas intéressé" at bounding box center [774, 656] width 380 height 48
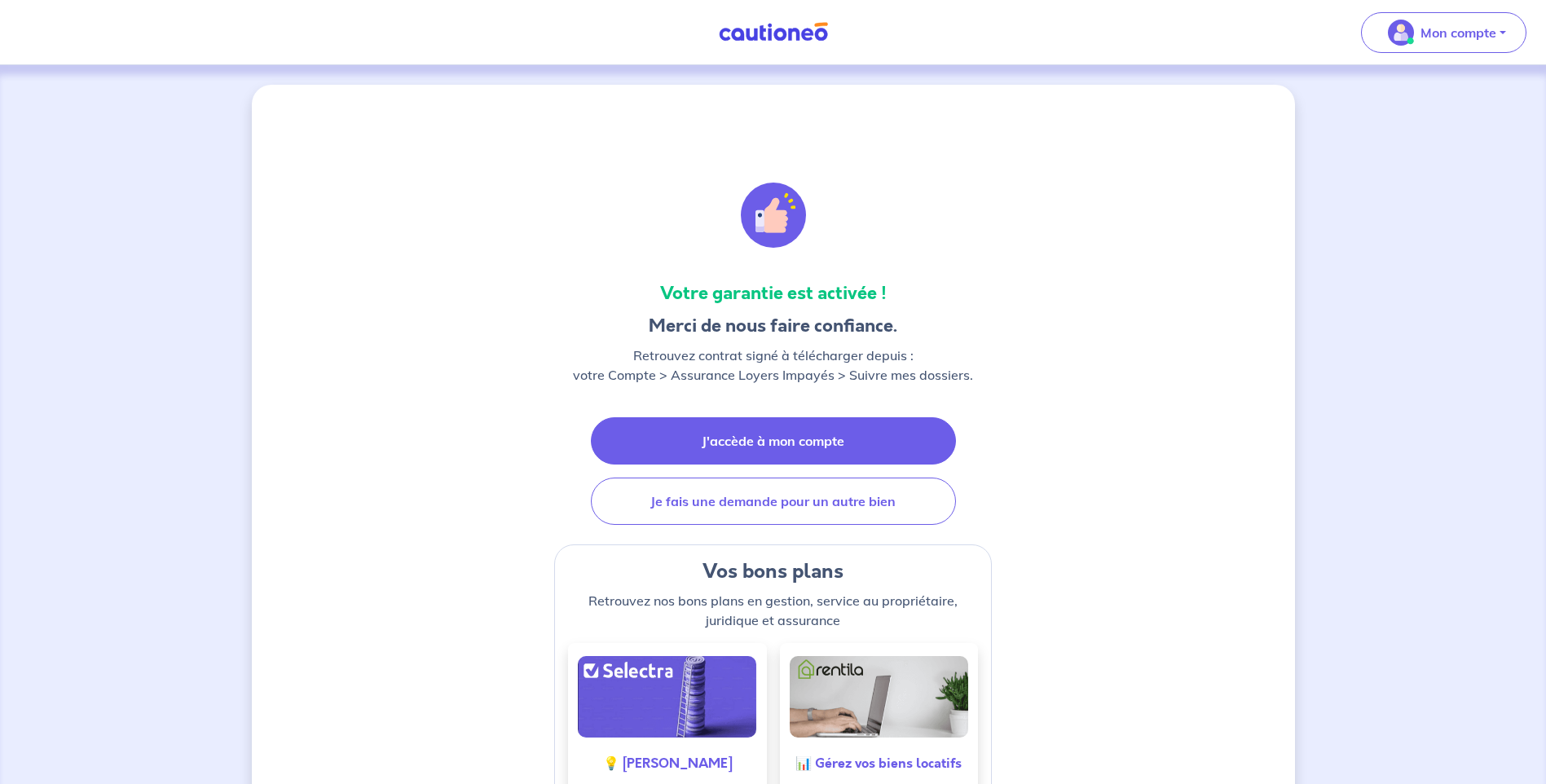
click at [764, 450] on link "J'accède à mon compte" at bounding box center [773, 441] width 365 height 48
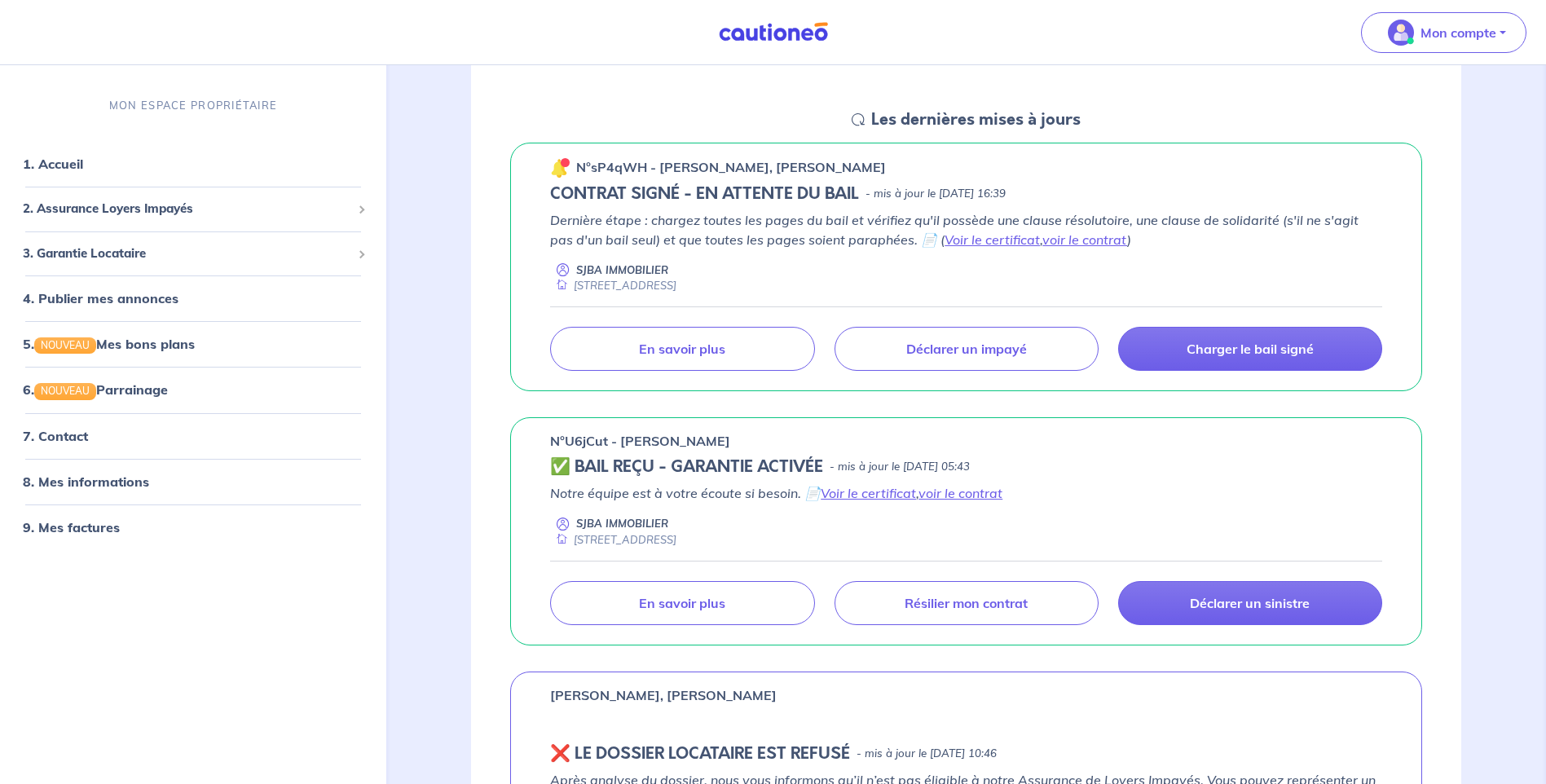
scroll to position [244, 0]
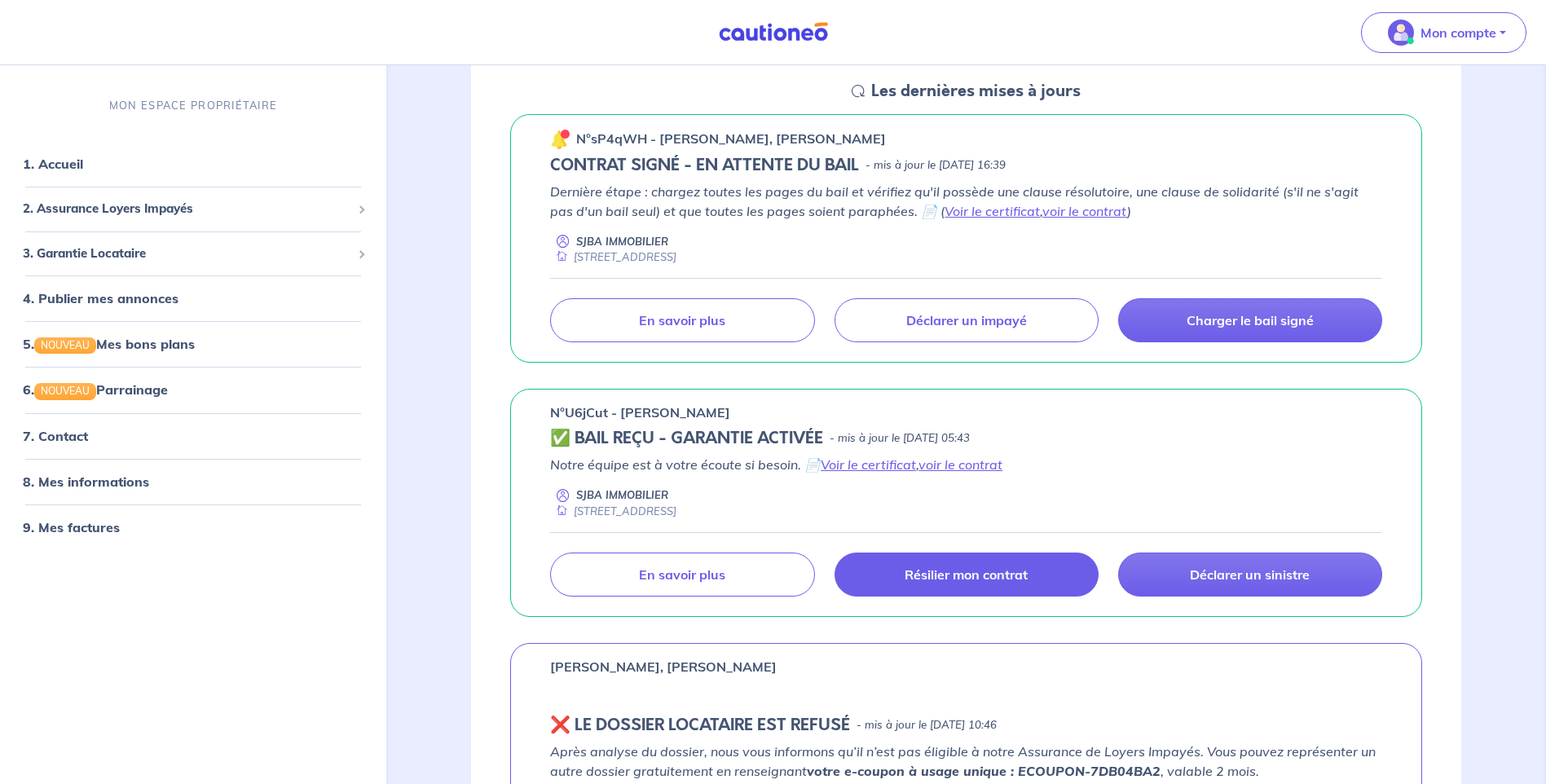
click at [981, 578] on p "Résilier mon contrat" at bounding box center [967, 574] width 123 height 16
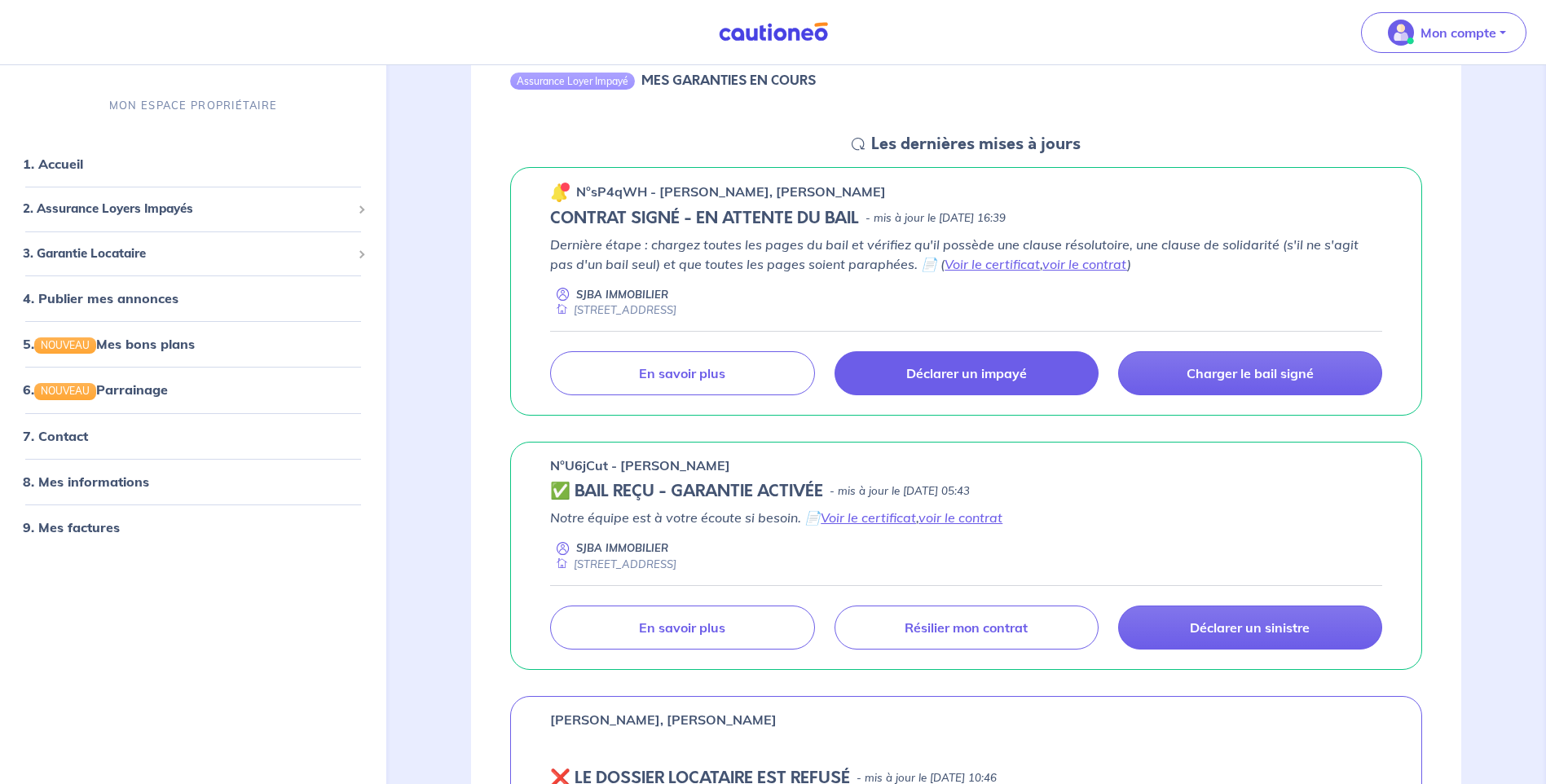
scroll to position [163, 0]
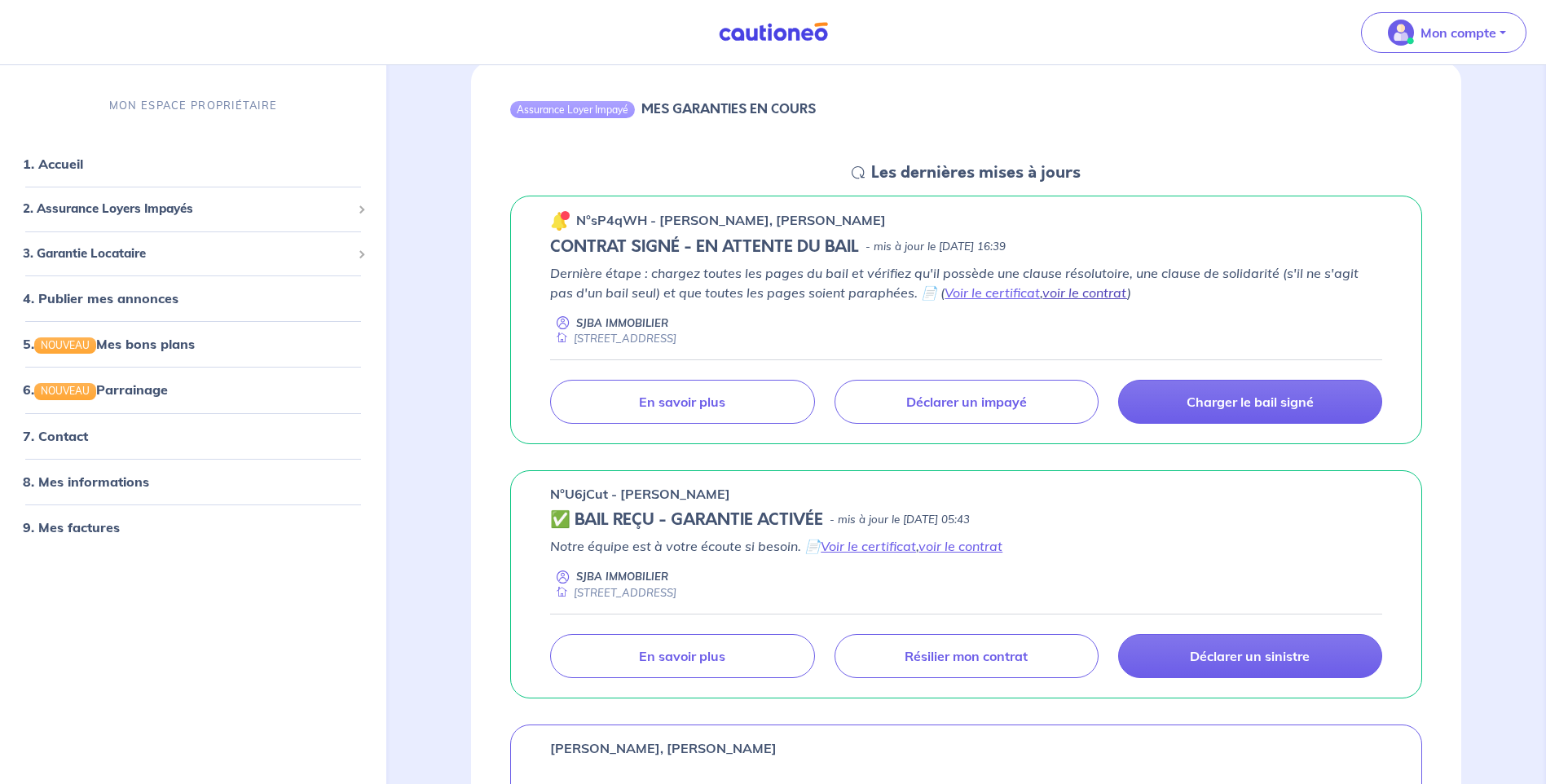
click at [1044, 294] on link "voir le contrat" at bounding box center [1085, 292] width 85 height 16
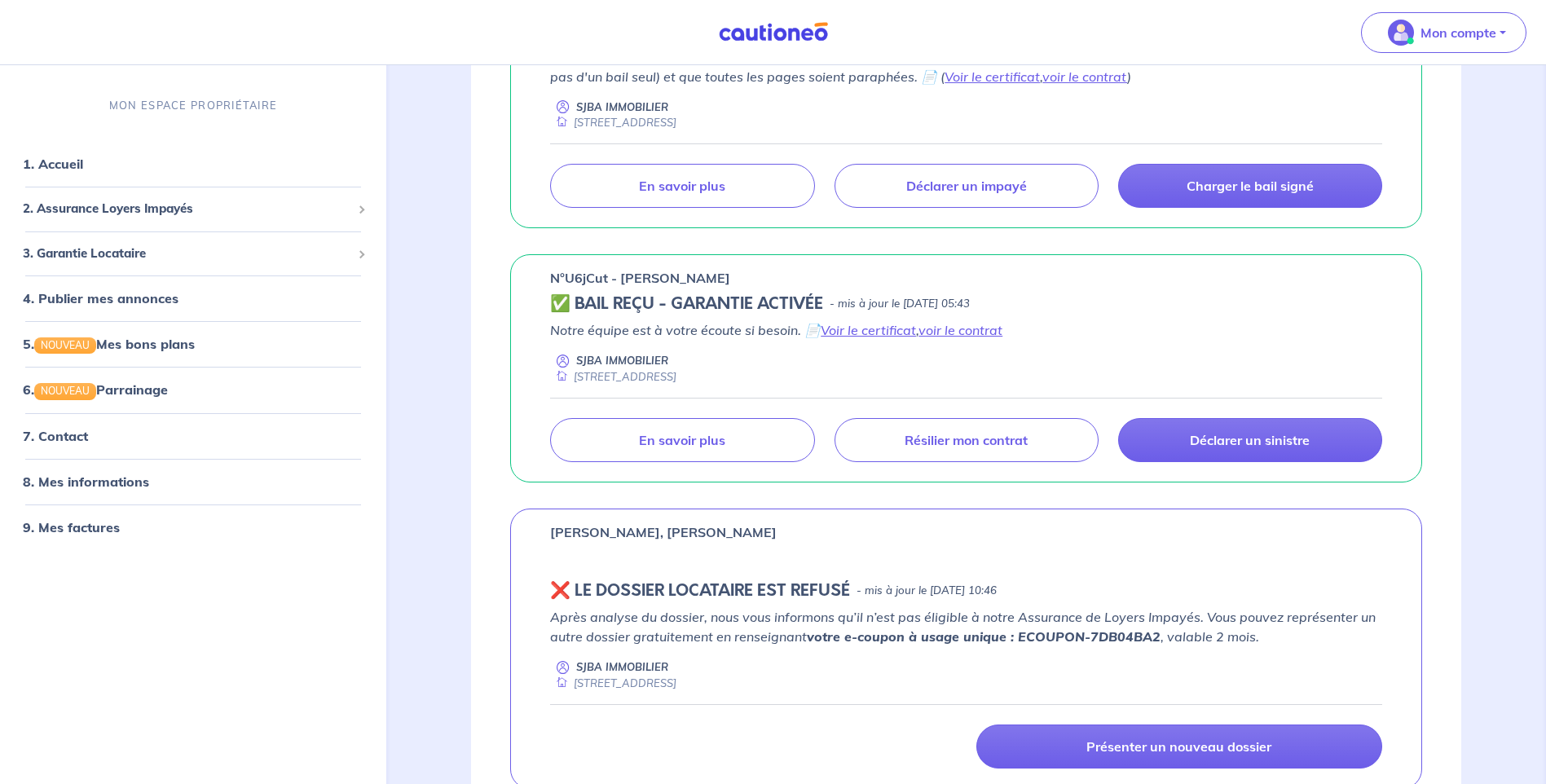
scroll to position [407, 0]
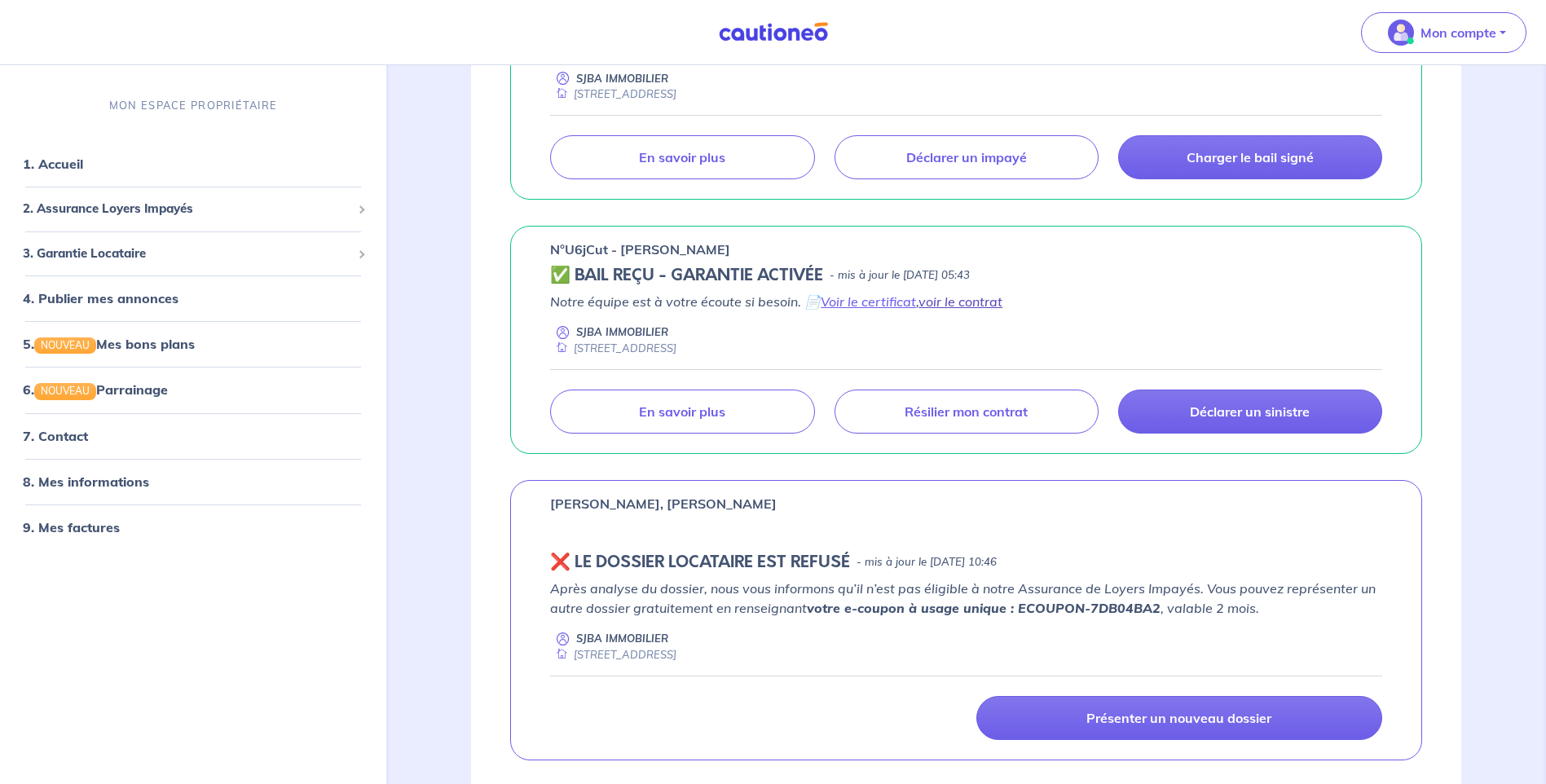
click at [965, 302] on link "voir le contrat" at bounding box center [960, 302] width 84 height 16
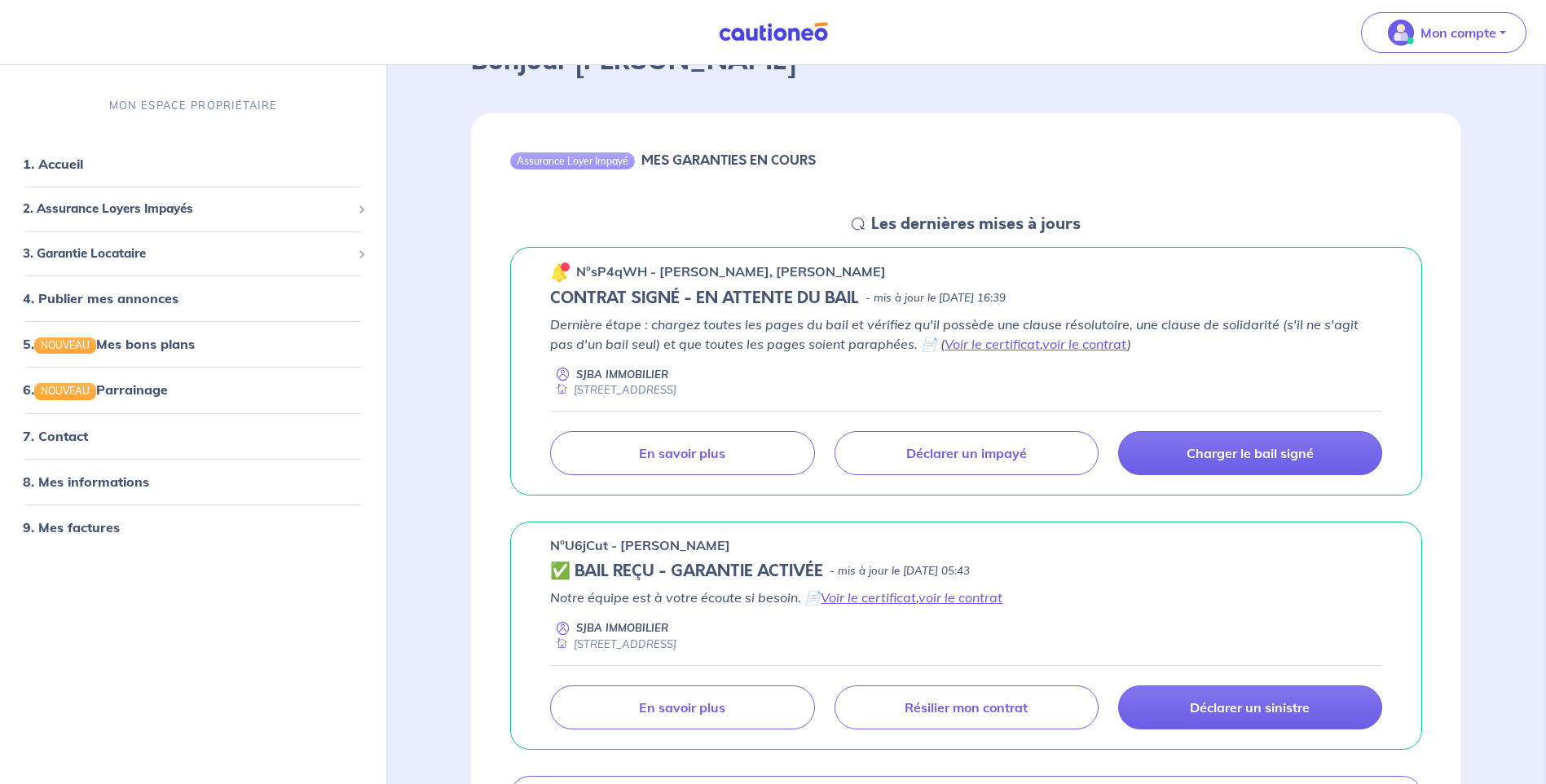
scroll to position [81, 0]
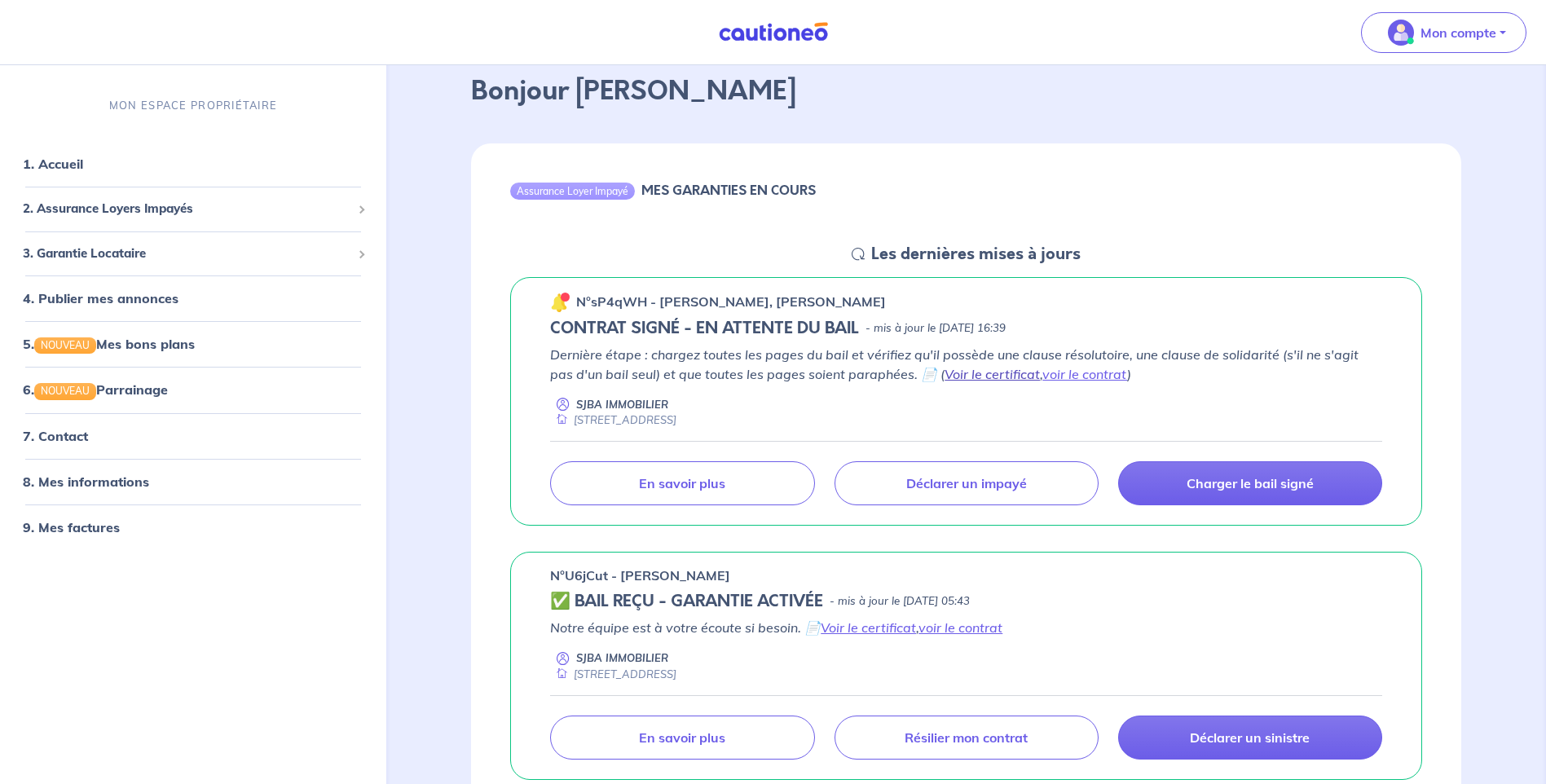
click at [977, 375] on link "Voir le certificat" at bounding box center [992, 374] width 95 height 16
click at [1078, 372] on link "voir le contrat" at bounding box center [1085, 374] width 85 height 16
click at [1473, 31] on p "Mon compte" at bounding box center [1458, 33] width 76 height 19
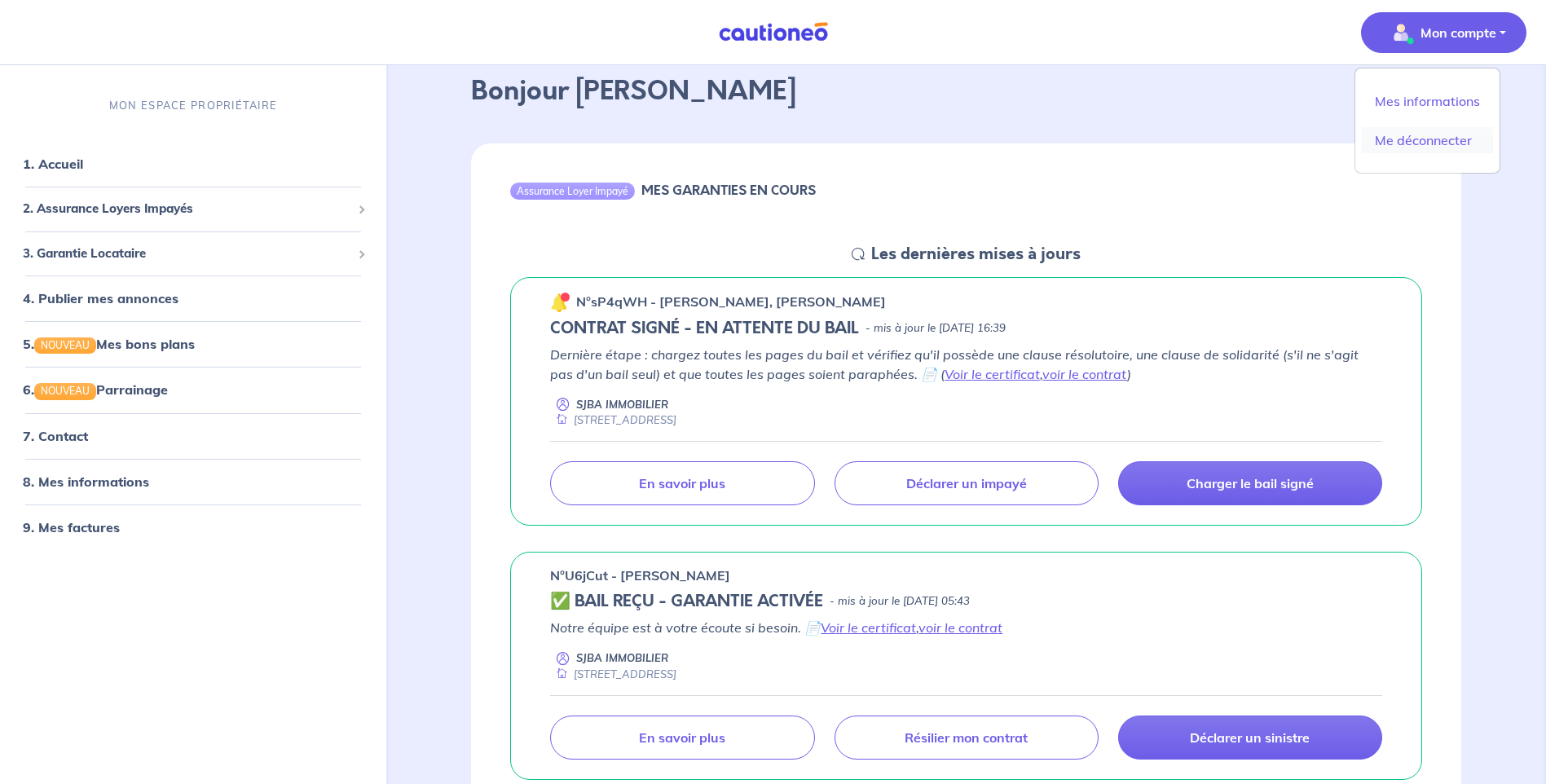
click at [1444, 139] on link "Me déconnecter" at bounding box center [1427, 140] width 131 height 26
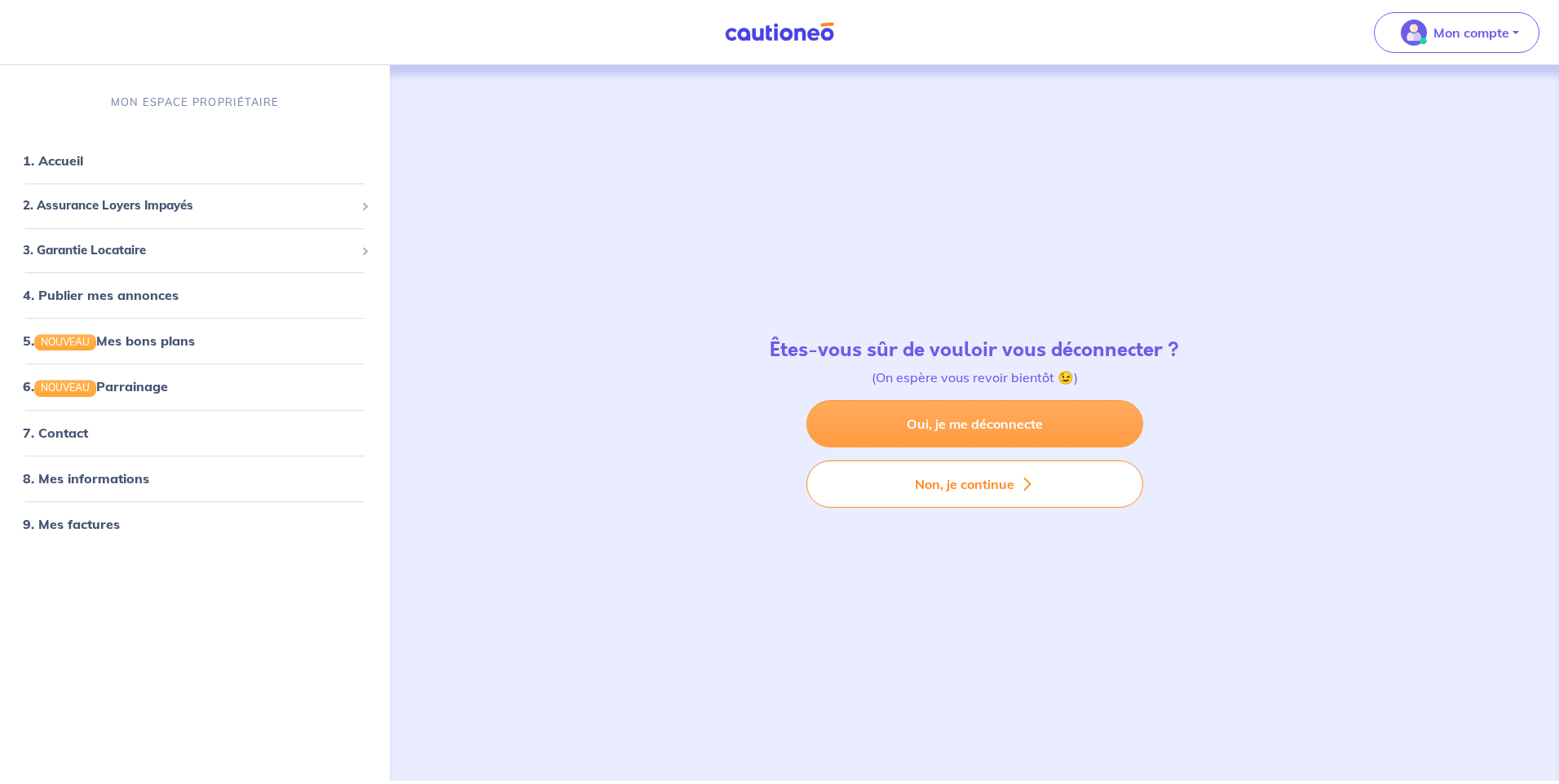
click at [979, 424] on link "Oui, je me déconnecte" at bounding box center [975, 424] width 337 height 48
